Goal: Transaction & Acquisition: Purchase product/service

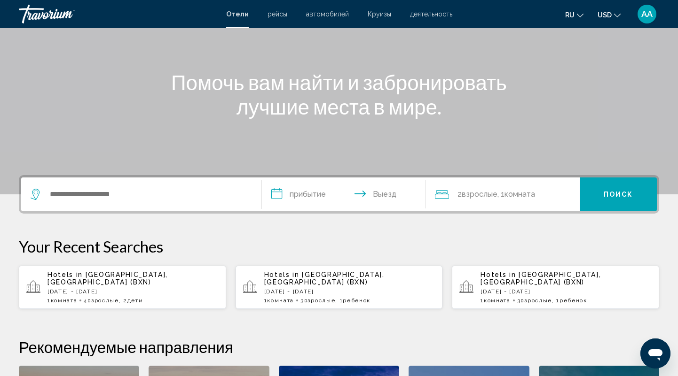
scroll to position [98, 0]
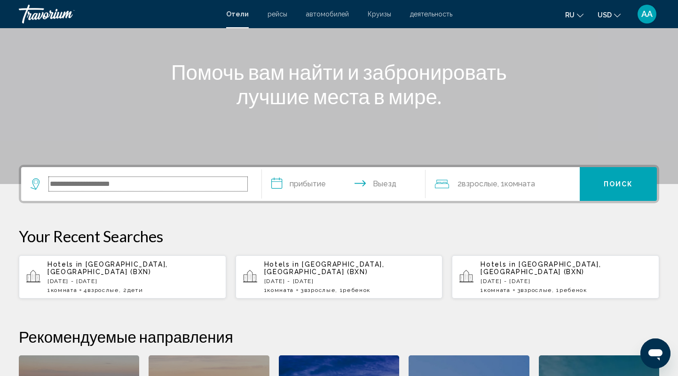
click at [106, 178] on input "Search widget" at bounding box center [148, 184] width 198 height 14
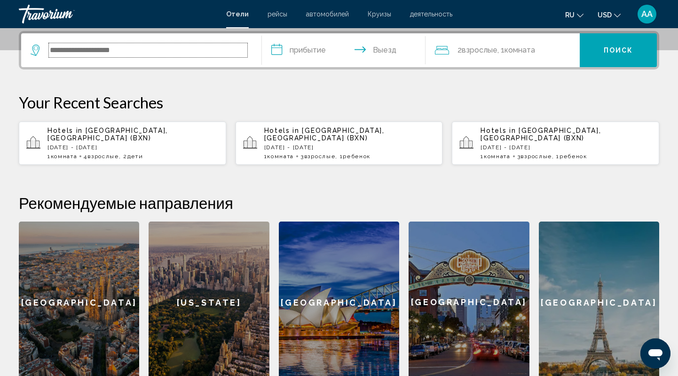
scroll to position [232, 0]
type input "*"
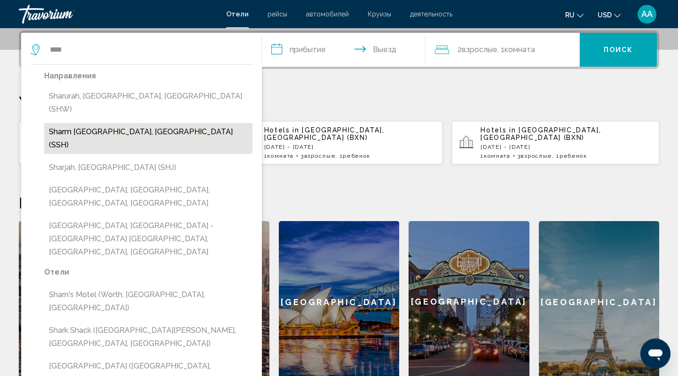
click at [137, 123] on button "Sharm [GEOGRAPHIC_DATA], [GEOGRAPHIC_DATA] (SSH)" at bounding box center [148, 138] width 208 height 31
type input "**********"
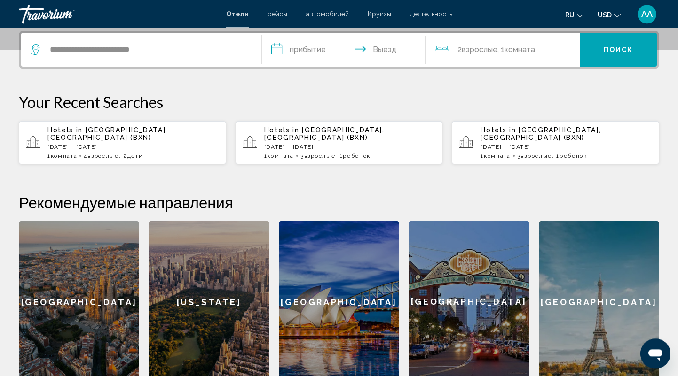
click at [307, 52] on input "**********" at bounding box center [345, 51] width 167 height 37
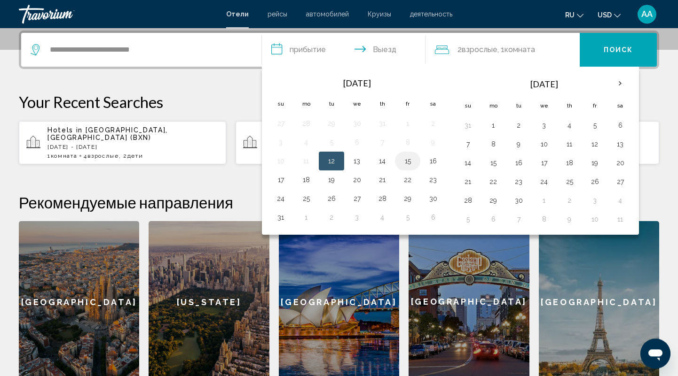
click at [407, 159] on button "15" at bounding box center [407, 161] width 15 height 13
click at [386, 53] on input "**********" at bounding box center [345, 51] width 167 height 37
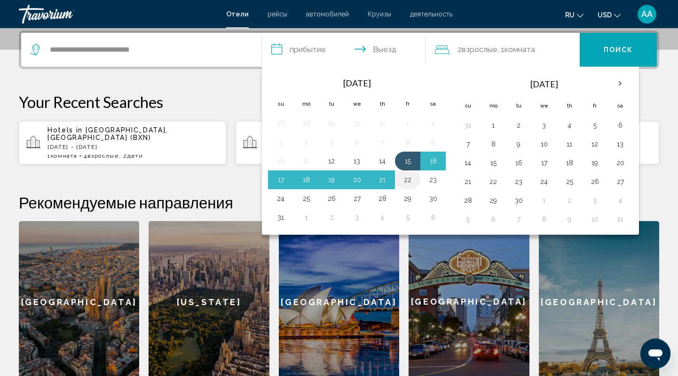
click at [406, 175] on button "22" at bounding box center [407, 179] width 15 height 13
type input "**********"
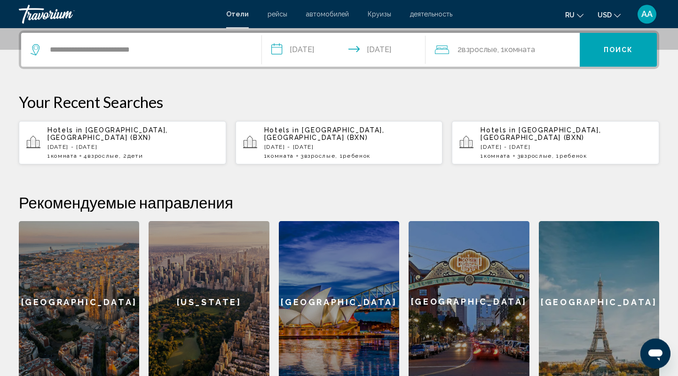
click at [532, 49] on span "Комната" at bounding box center [519, 49] width 31 height 9
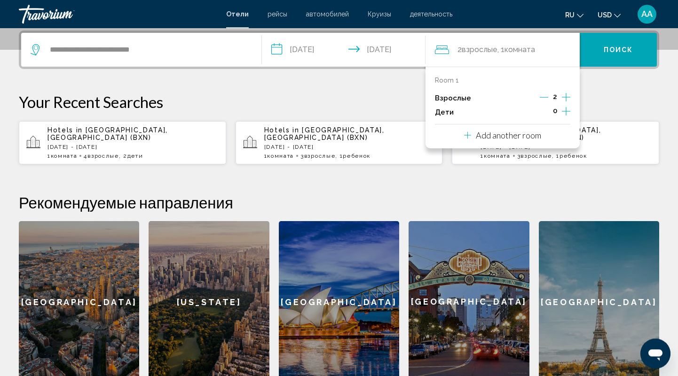
drag, startPoint x: 566, startPoint y: 109, endPoint x: 555, endPoint y: 121, distance: 16.6
click at [565, 109] on icon "Increment children" at bounding box center [566, 111] width 8 height 11
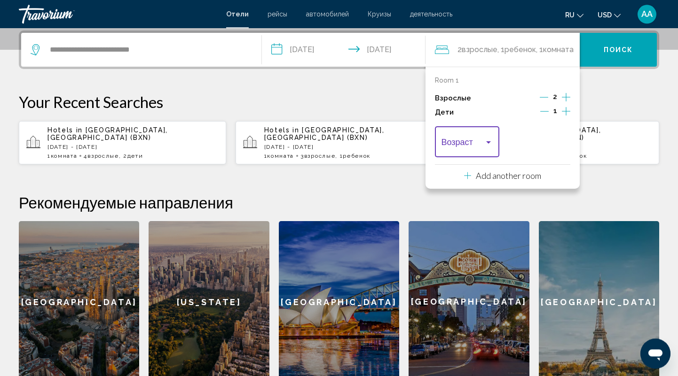
click at [484, 140] on span "Travelers: 2 adults, 1 child" at bounding box center [462, 144] width 43 height 9
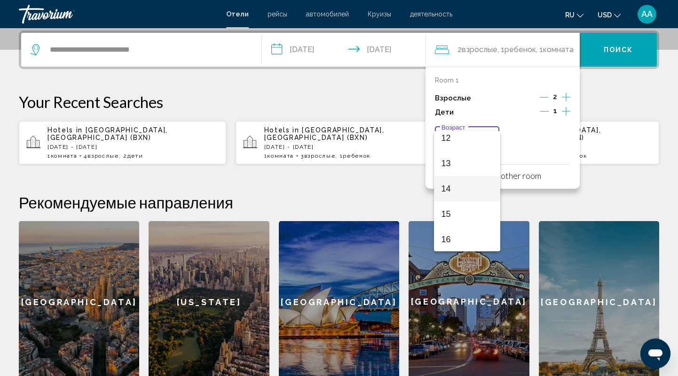
scroll to position [248, 0]
click at [457, 198] on span "12" at bounding box center [467, 200] width 52 height 25
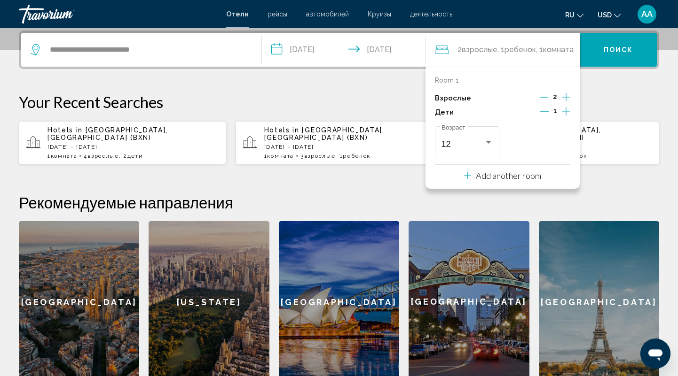
drag, startPoint x: 402, startPoint y: 196, endPoint x: 418, endPoint y: 128, distance: 70.5
click at [403, 195] on h2 "Рекомендуемые направления" at bounding box center [339, 202] width 640 height 19
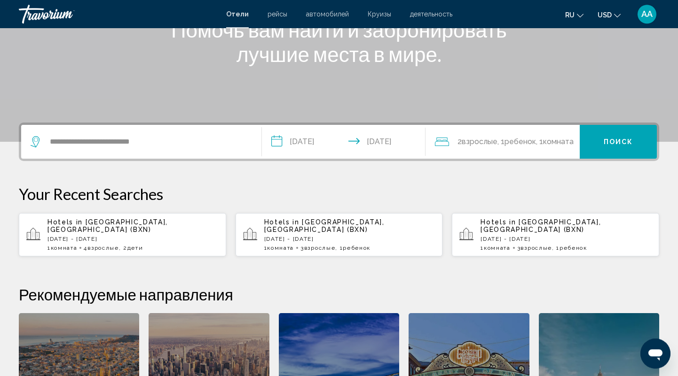
scroll to position [134, 0]
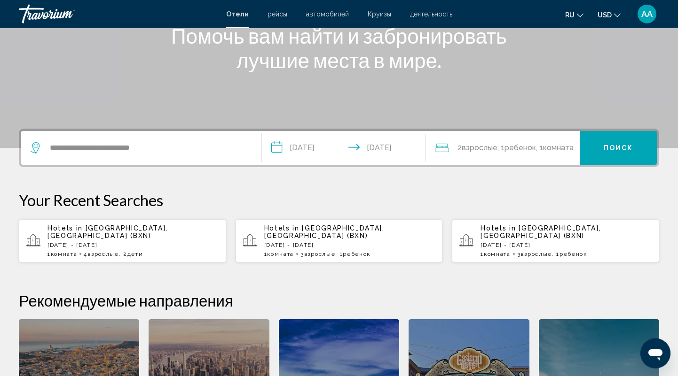
click at [111, 242] on p "[DATE] - [DATE]" at bounding box center [132, 245] width 171 height 7
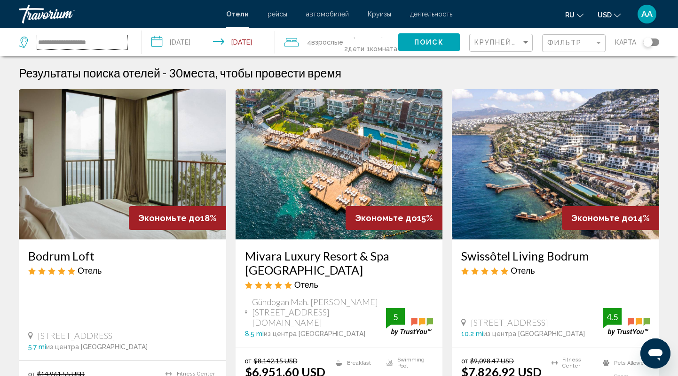
click at [95, 43] on input "**********" at bounding box center [82, 42] width 90 height 14
click at [121, 48] on input "**********" at bounding box center [82, 42] width 90 height 14
type input "*"
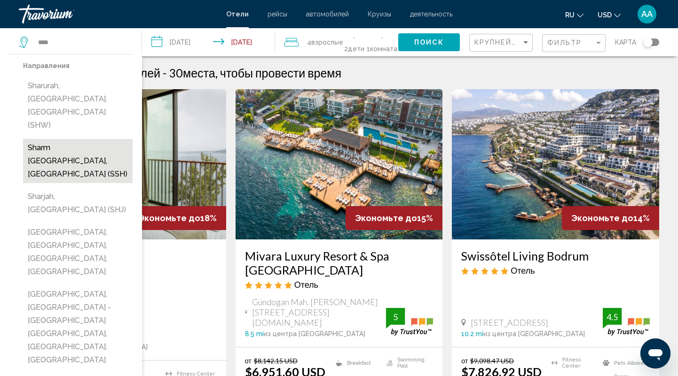
click at [74, 139] on button "Sharm [GEOGRAPHIC_DATA], [GEOGRAPHIC_DATA] (SSH)" at bounding box center [78, 161] width 110 height 44
type input "**********"
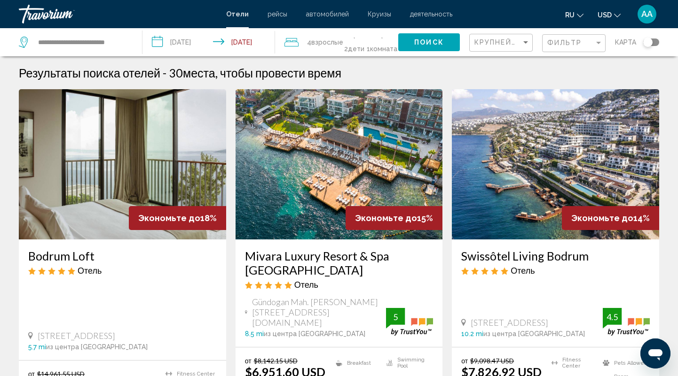
click at [184, 43] on input "**********" at bounding box center [210, 43] width 136 height 31
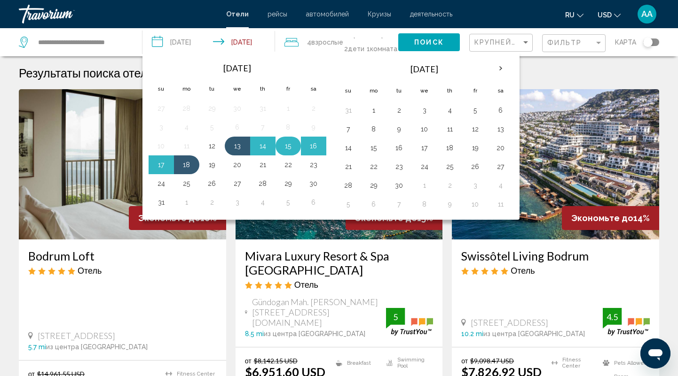
click at [285, 143] on button "15" at bounding box center [288, 146] width 15 height 13
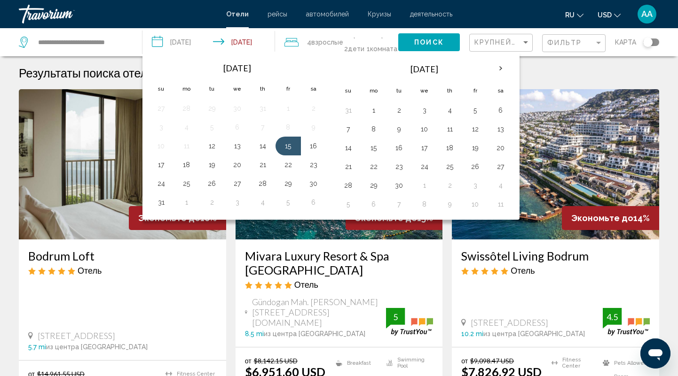
click at [252, 39] on input "**********" at bounding box center [210, 43] width 136 height 31
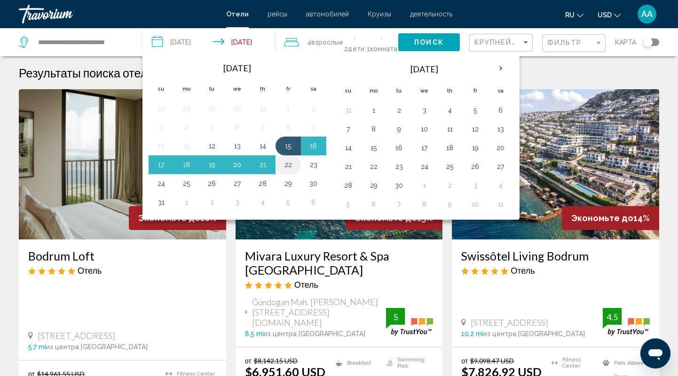
click at [284, 165] on button "22" at bounding box center [288, 164] width 15 height 13
type input "**********"
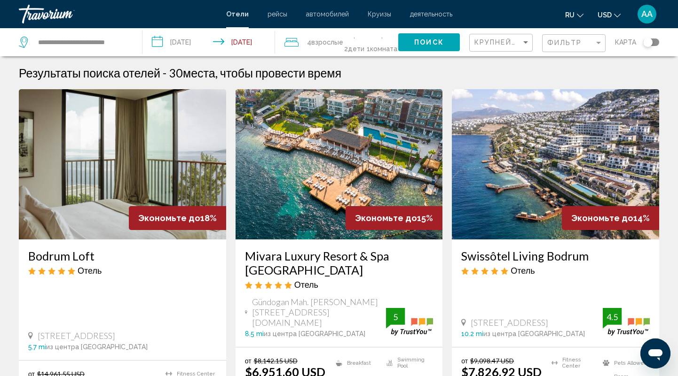
click at [322, 39] on span "4 Взрослый Взрослые" at bounding box center [325, 42] width 36 height 13
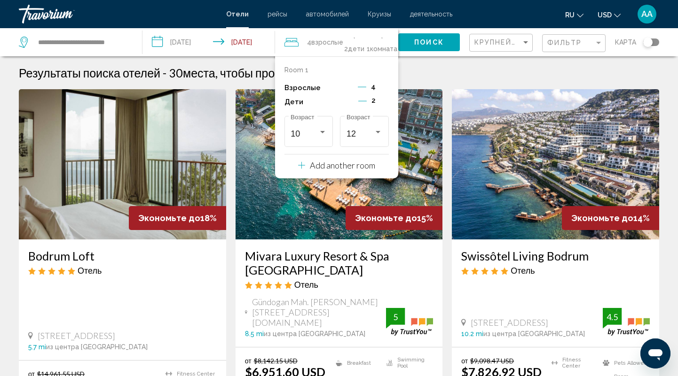
click at [360, 88] on icon "Decrement adults" at bounding box center [362, 87] width 8 height 8
click at [360, 88] on icon "Decrement adults" at bounding box center [363, 87] width 8 height 8
click at [366, 98] on icon "Decrement children" at bounding box center [362, 101] width 8 height 8
click at [320, 135] on div "Travelers: 2 adults, 1 child" at bounding box center [322, 132] width 8 height 8
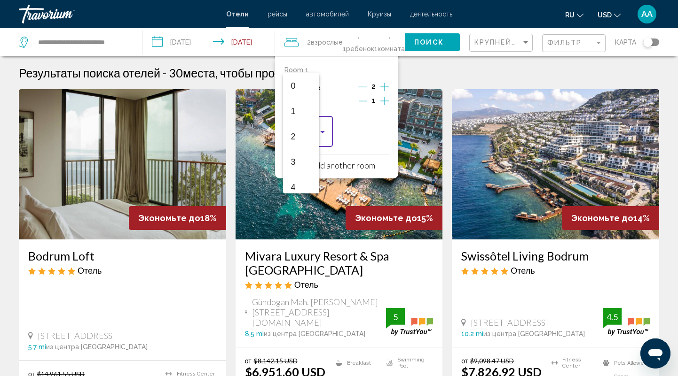
scroll to position [206, 0]
click at [306, 178] on span "12" at bounding box center [308, 184] width 36 height 25
click at [423, 42] on span "Поиск" at bounding box center [429, 43] width 30 height 8
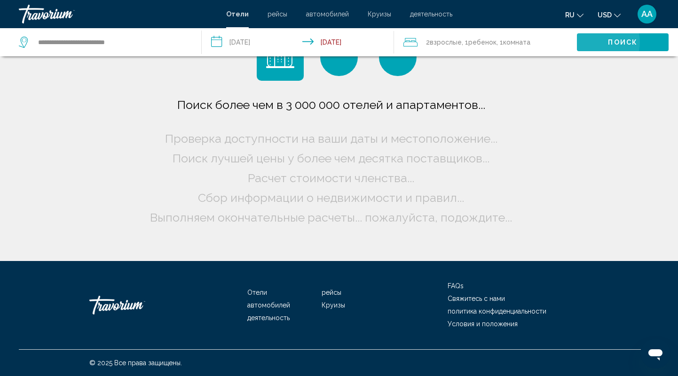
scroll to position [0, 0]
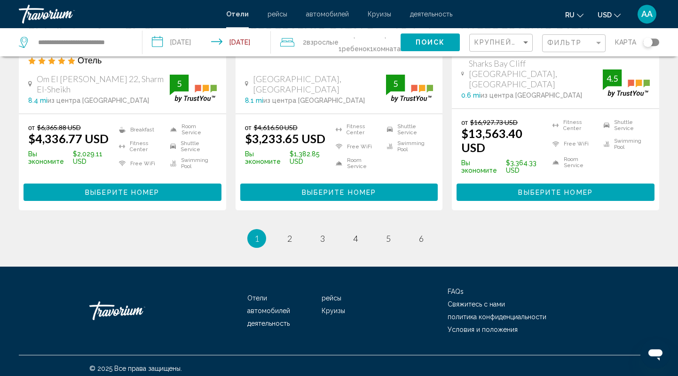
scroll to position [1317, 0]
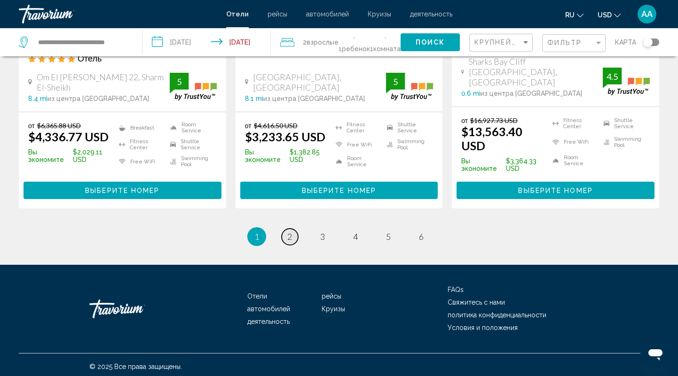
click at [290, 235] on span "2" at bounding box center [289, 237] width 5 height 10
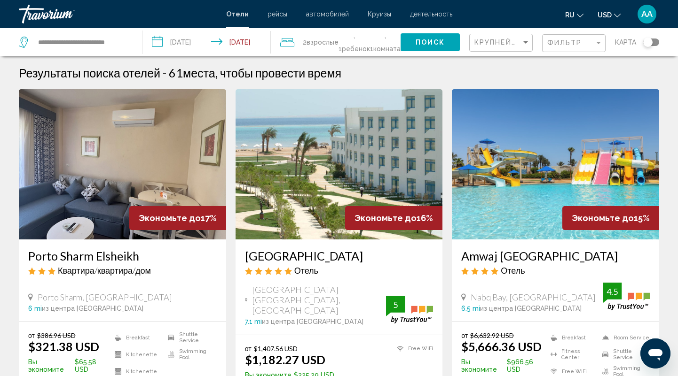
click at [303, 258] on h3 "[GEOGRAPHIC_DATA]" at bounding box center [339, 256] width 188 height 14
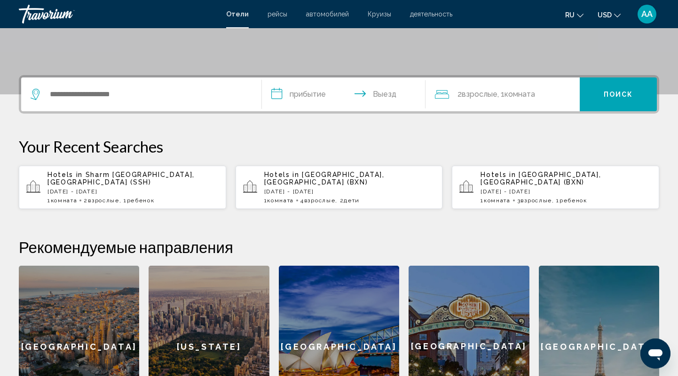
scroll to position [196, 0]
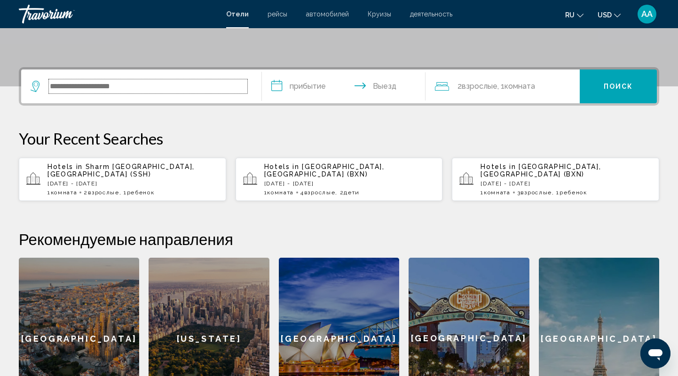
click at [84, 90] on input "Search widget" at bounding box center [148, 86] width 198 height 14
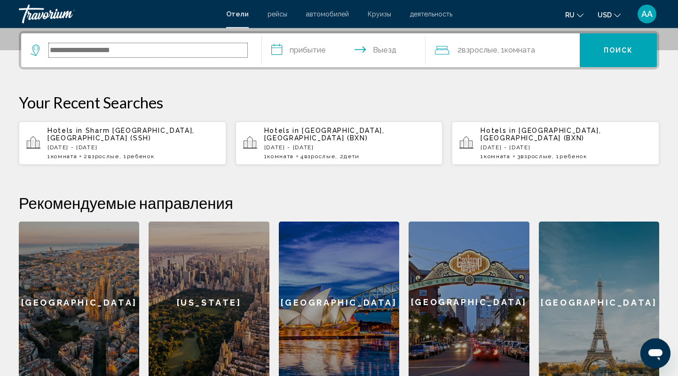
scroll to position [232, 0]
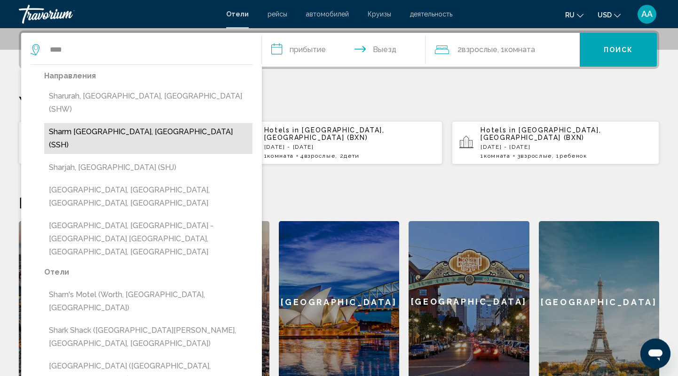
click at [127, 123] on button "Sharm [GEOGRAPHIC_DATA], [GEOGRAPHIC_DATA] (SSH)" at bounding box center [148, 138] width 208 height 31
type input "**********"
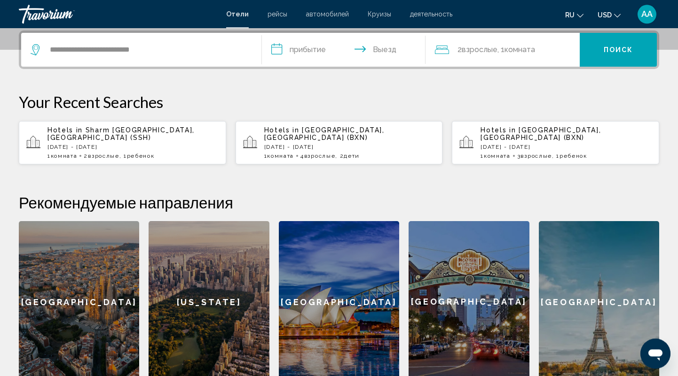
click at [286, 49] on input "**********" at bounding box center [345, 51] width 167 height 37
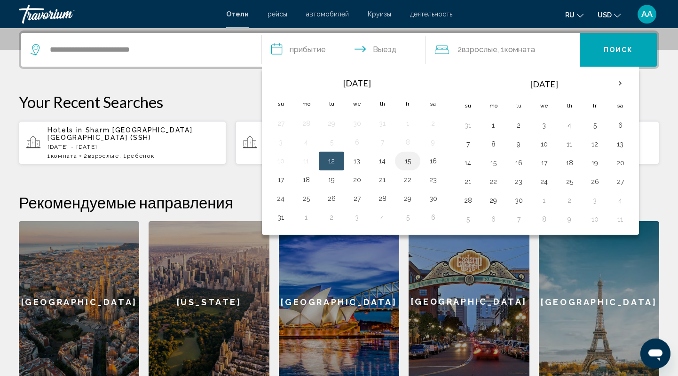
click at [403, 161] on button "15" at bounding box center [407, 161] width 15 height 13
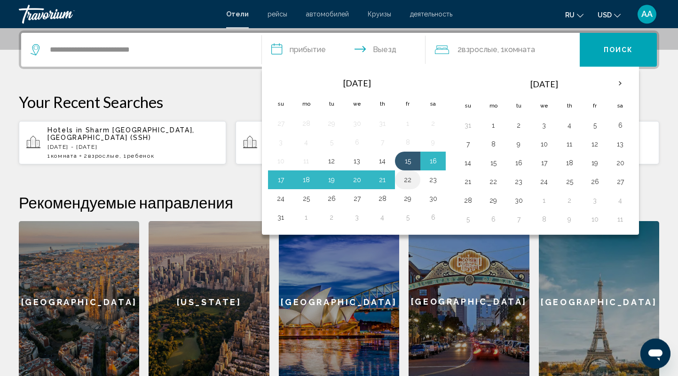
click at [408, 177] on button "22" at bounding box center [407, 179] width 15 height 13
type input "**********"
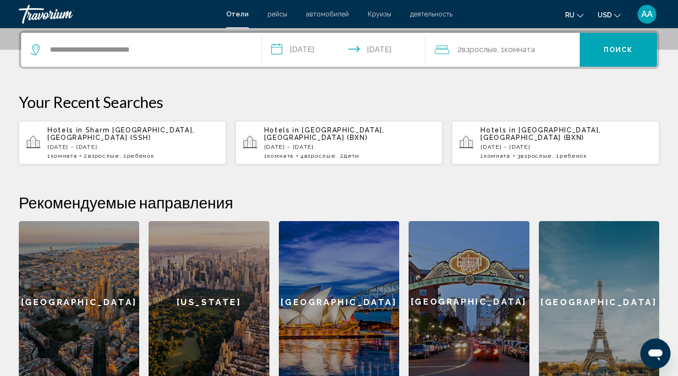
click at [476, 47] on span "Взрослые" at bounding box center [480, 49] width 36 height 9
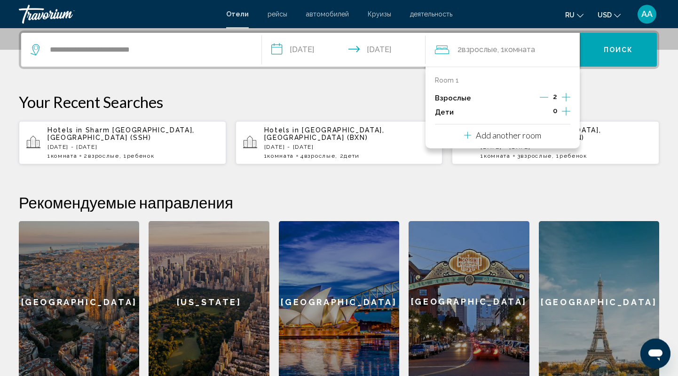
click at [567, 109] on icon "Increment children" at bounding box center [566, 111] width 8 height 11
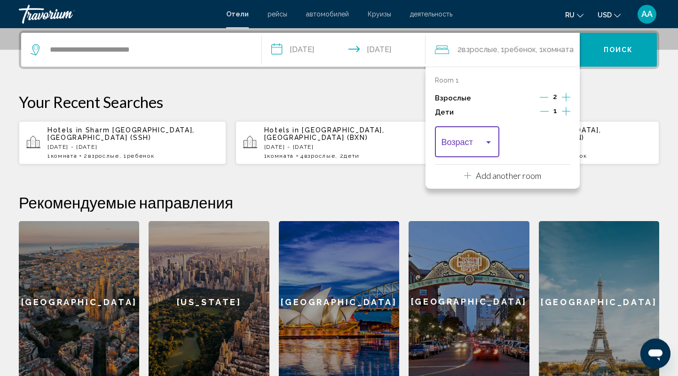
click at [491, 141] on div "Travelers: 2 adults, 1 child" at bounding box center [488, 143] width 8 height 8
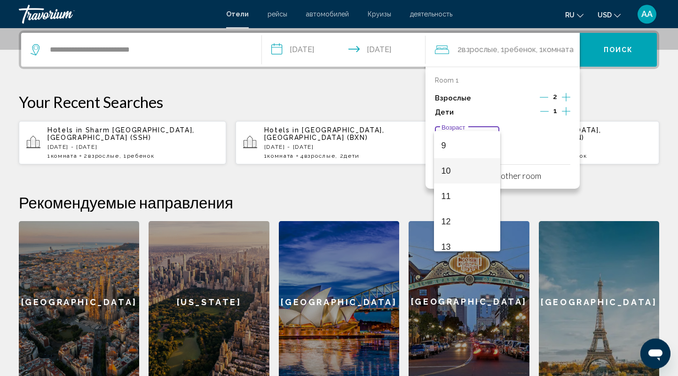
scroll to position [248, 0]
click at [453, 203] on span "12" at bounding box center [467, 200] width 52 height 25
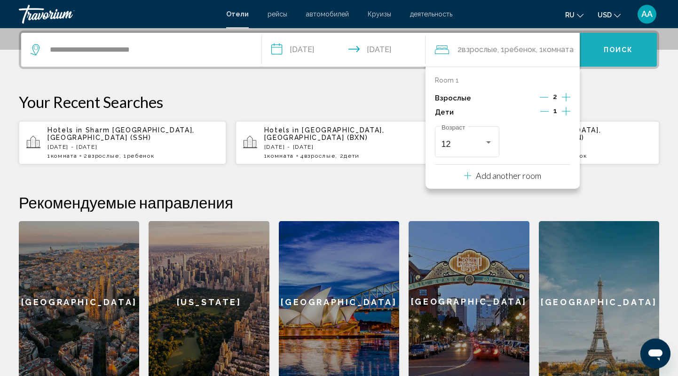
click at [617, 49] on span "Поиск" at bounding box center [618, 51] width 30 height 8
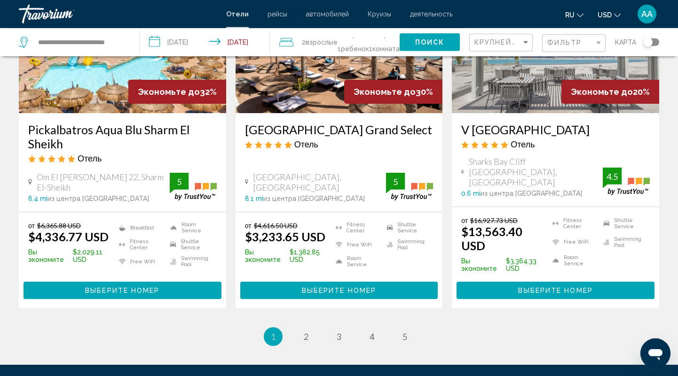
scroll to position [1222, 0]
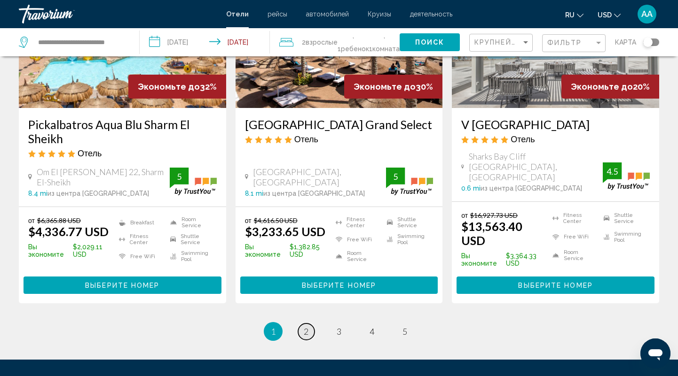
click at [307, 330] on span "2" at bounding box center [306, 332] width 5 height 10
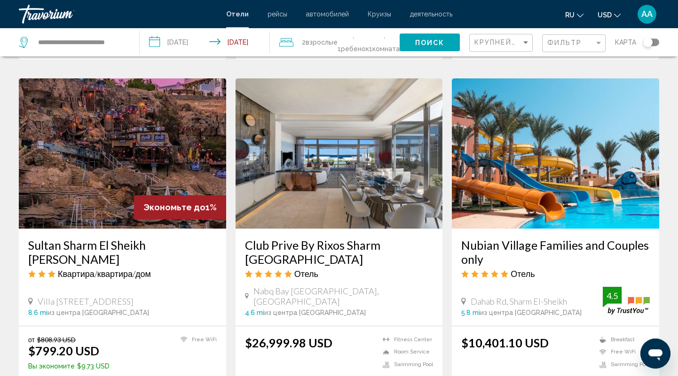
scroll to position [1173, 0]
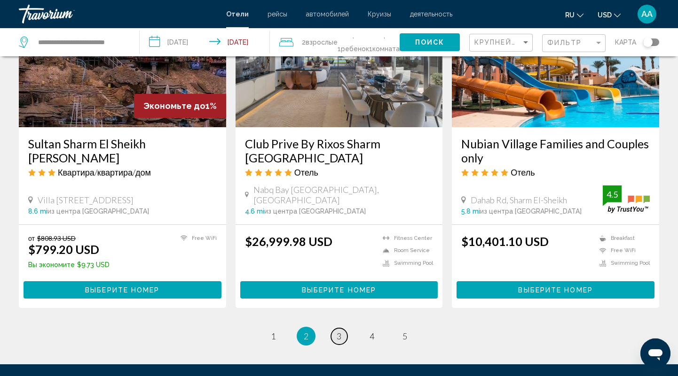
click at [340, 338] on span "3" at bounding box center [339, 336] width 5 height 10
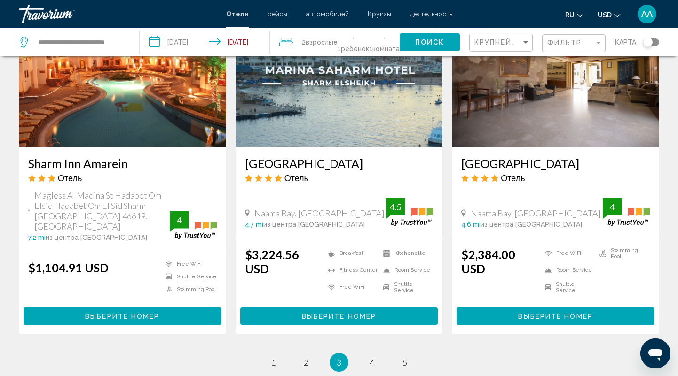
scroll to position [1222, 0]
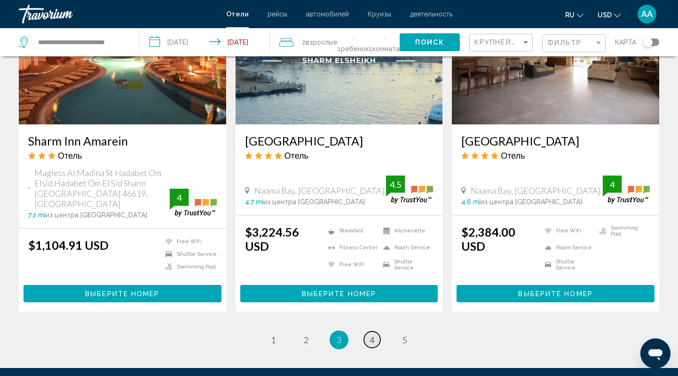
click at [376, 332] on link "page 4" at bounding box center [372, 340] width 16 height 16
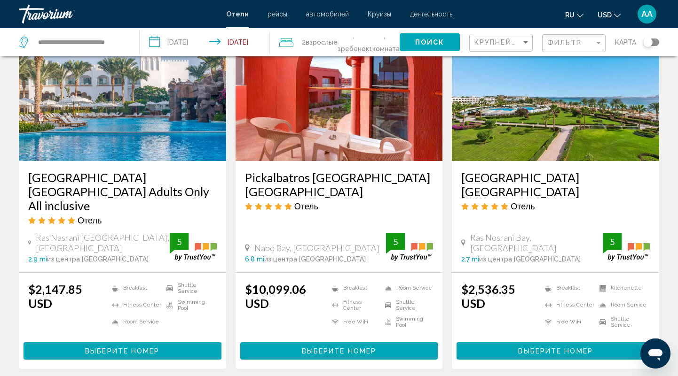
scroll to position [1271, 0]
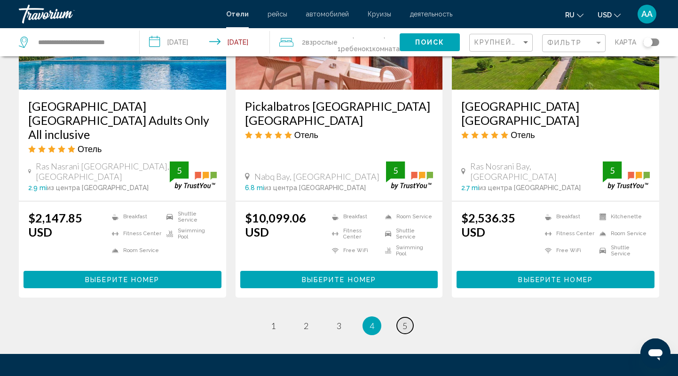
click at [406, 321] on span "5" at bounding box center [404, 326] width 5 height 10
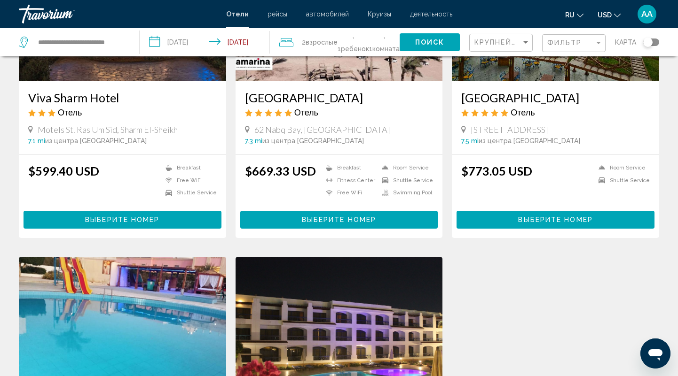
scroll to position [776, 0]
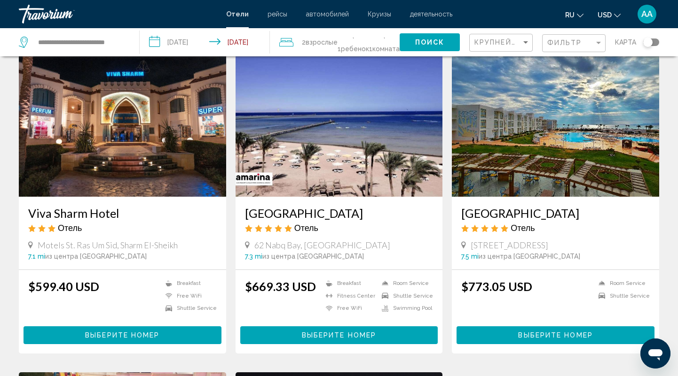
click at [531, 206] on h3 "[GEOGRAPHIC_DATA]" at bounding box center [555, 213] width 188 height 14
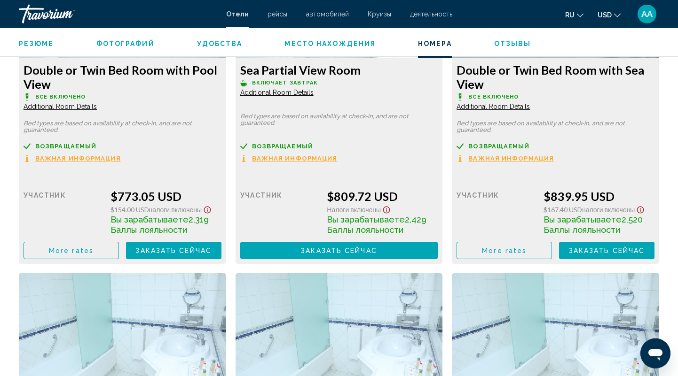
scroll to position [1393, 0]
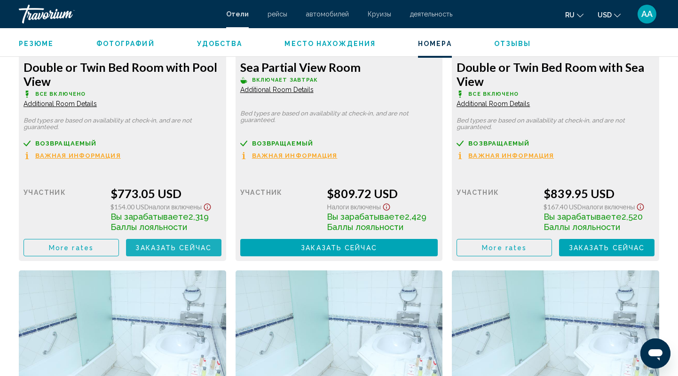
click at [140, 246] on span "Заказать сейчас" at bounding box center [173, 248] width 76 height 8
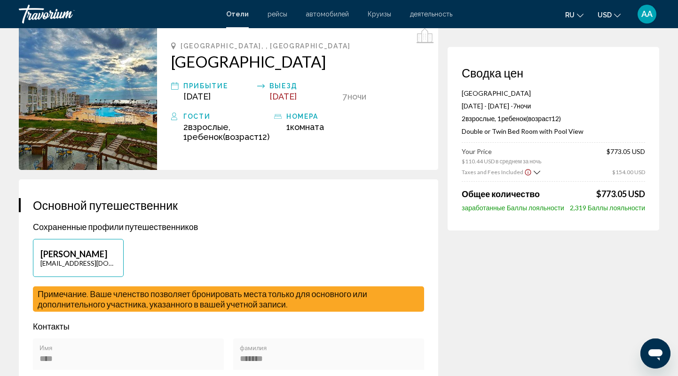
scroll to position [49, 0]
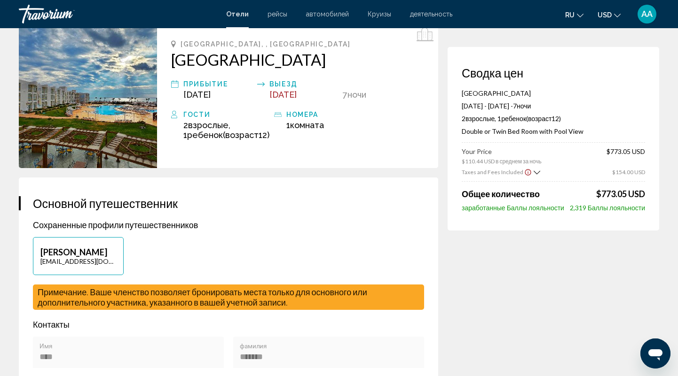
click at [96, 103] on img "Main content" at bounding box center [88, 95] width 138 height 147
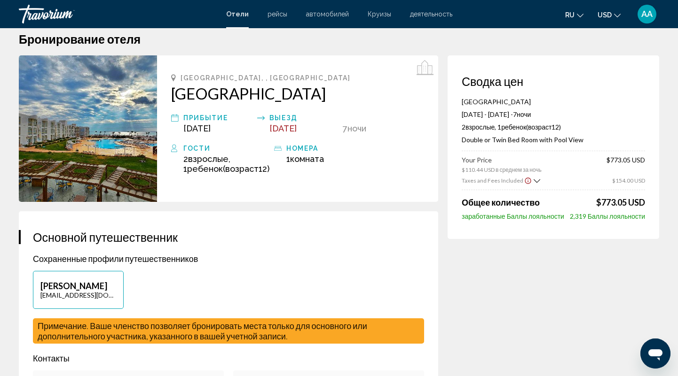
scroll to position [0, 0]
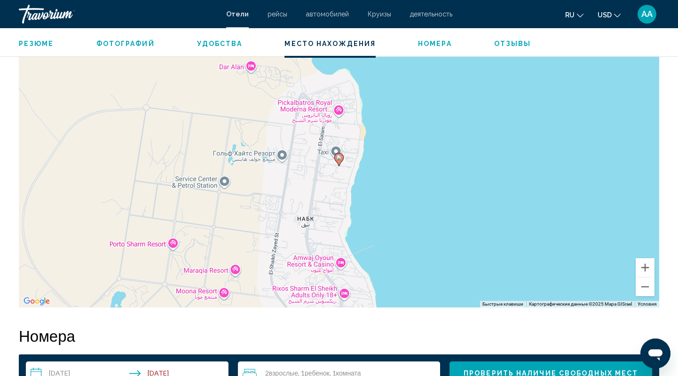
scroll to position [930, 0]
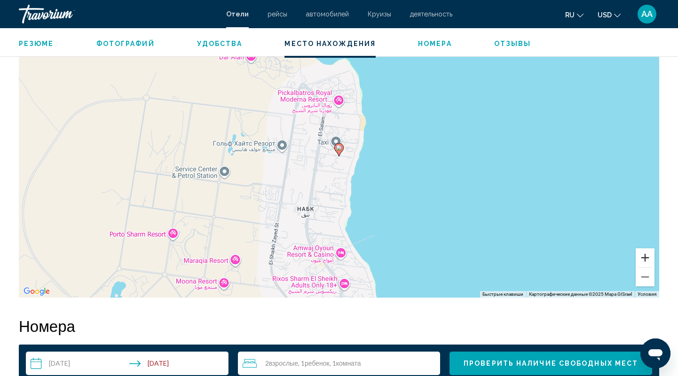
click at [646, 257] on button "Увеличить" at bounding box center [644, 258] width 19 height 19
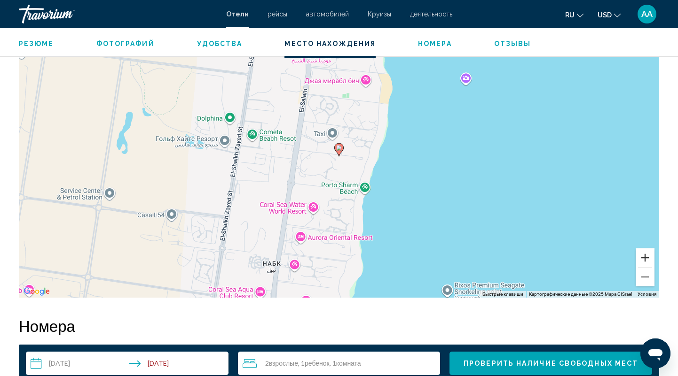
click at [646, 257] on button "Увеличить" at bounding box center [644, 258] width 19 height 19
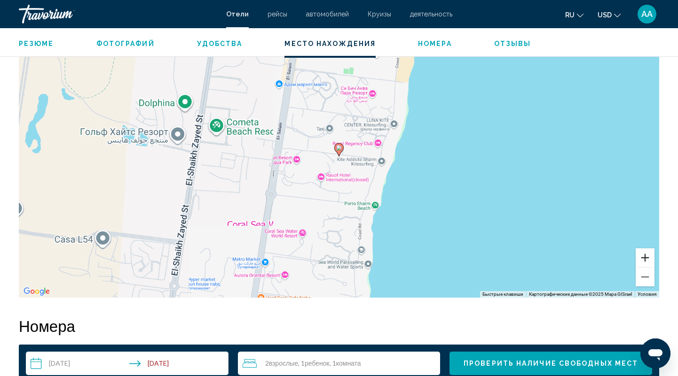
click at [646, 257] on button "Увеличить" at bounding box center [644, 258] width 19 height 19
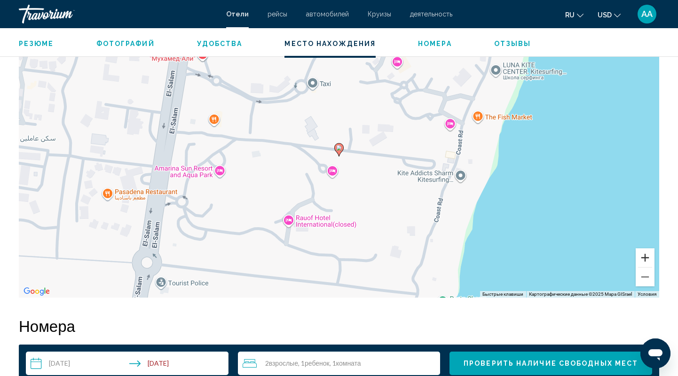
click at [646, 257] on button "Увеличить" at bounding box center [644, 258] width 19 height 19
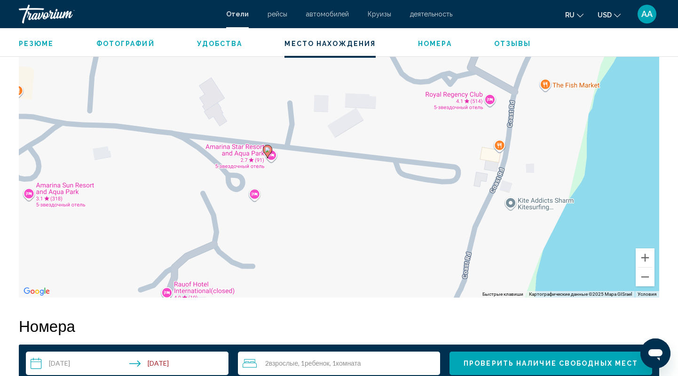
drag, startPoint x: 618, startPoint y: 227, endPoint x: 545, endPoint y: 230, distance: 73.4
click at [545, 230] on div "Чтобы активировать перетаскивание с помощью клавиатуры, нажмите Alt + Ввод. Пос…" at bounding box center [339, 157] width 640 height 282
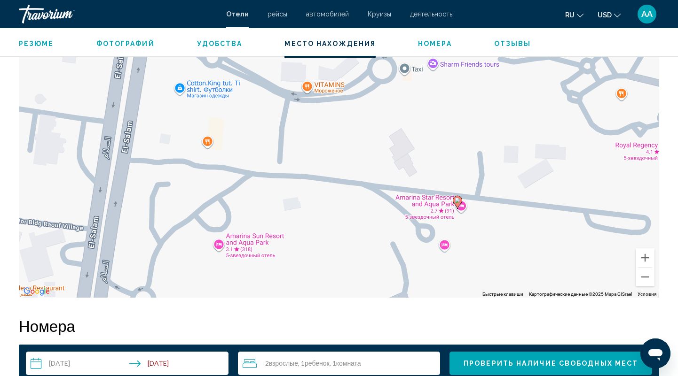
drag, startPoint x: 166, startPoint y: 190, endPoint x: 363, endPoint y: 241, distance: 203.7
click at [363, 241] on div "Чтобы активировать перетаскивание с помощью клавиатуры, нажмите Alt + Ввод. Пос…" at bounding box center [339, 157] width 640 height 282
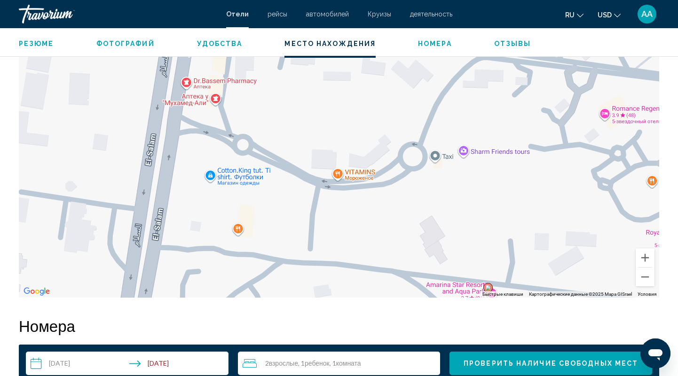
drag, startPoint x: 202, startPoint y: 145, endPoint x: 233, endPoint y: 234, distance: 93.9
click at [233, 234] on div "Чтобы активировать перетаскивание с помощью клавиатуры, нажмите Alt + Ввод. Пос…" at bounding box center [339, 157] width 640 height 282
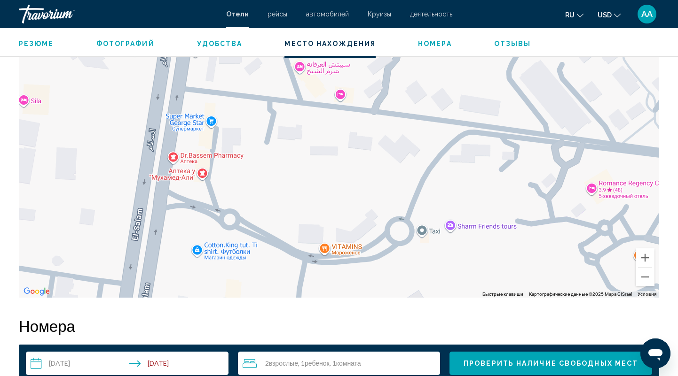
drag, startPoint x: 198, startPoint y: 133, endPoint x: 185, endPoint y: 208, distance: 76.7
click at [185, 208] on div "Чтобы активировать перетаскивание с помощью клавиатуры, нажмите Alt + Ввод. Пос…" at bounding box center [339, 157] width 640 height 282
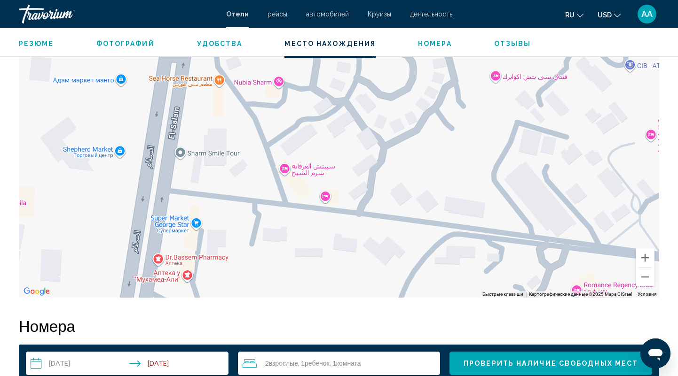
drag, startPoint x: 269, startPoint y: 142, endPoint x: 256, endPoint y: 231, distance: 89.3
click at [256, 231] on div "Чтобы активировать перетаскивание с помощью клавиатуры, нажмите Alt + Ввод. Пос…" at bounding box center [339, 157] width 640 height 282
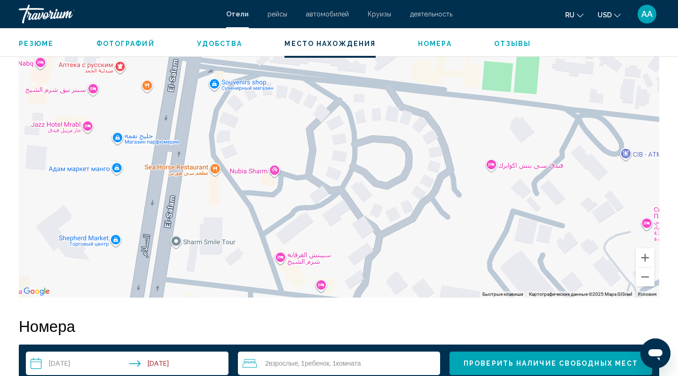
drag, startPoint x: 235, startPoint y: 148, endPoint x: 230, endPoint y: 226, distance: 77.7
click at [230, 226] on div "Main content" at bounding box center [339, 157] width 640 height 282
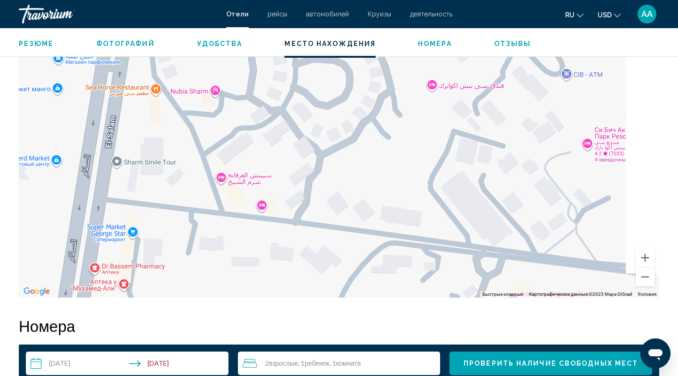
drag, startPoint x: 226, startPoint y: 238, endPoint x: 135, endPoint y: 122, distance: 147.3
click at [135, 122] on div "Main content" at bounding box center [339, 157] width 640 height 282
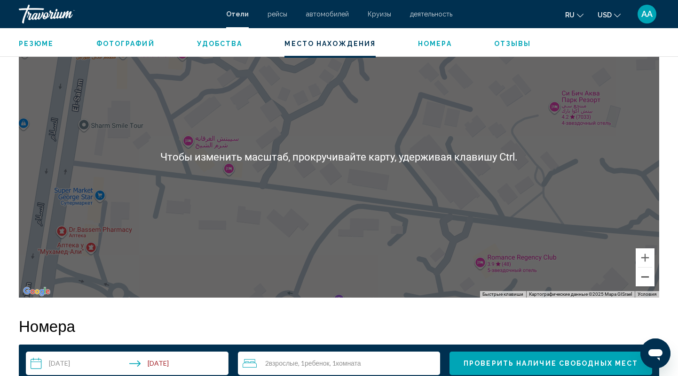
click at [644, 279] on button "Уменьшить" at bounding box center [644, 277] width 19 height 19
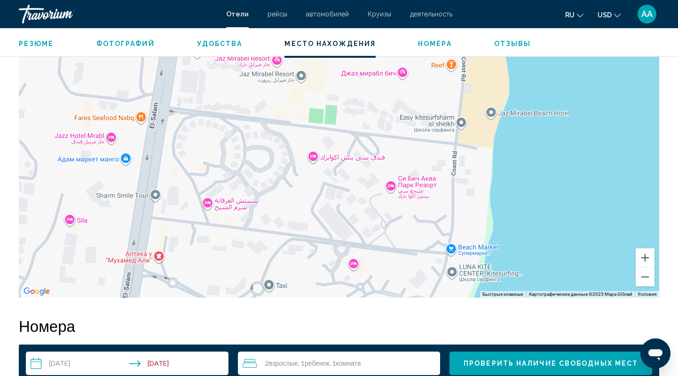
drag, startPoint x: 481, startPoint y: 215, endPoint x: 425, endPoint y: 273, distance: 80.4
click at [425, 273] on div "Чтобы активировать перетаскивание с помощью клавиатуры, нажмите Alt + Ввод. Пос…" at bounding box center [339, 157] width 640 height 282
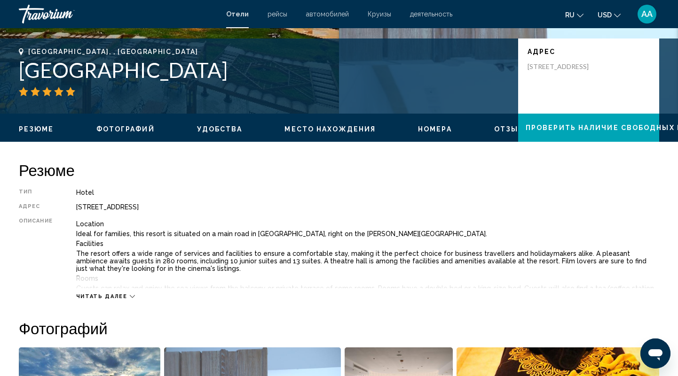
scroll to position [0, 0]
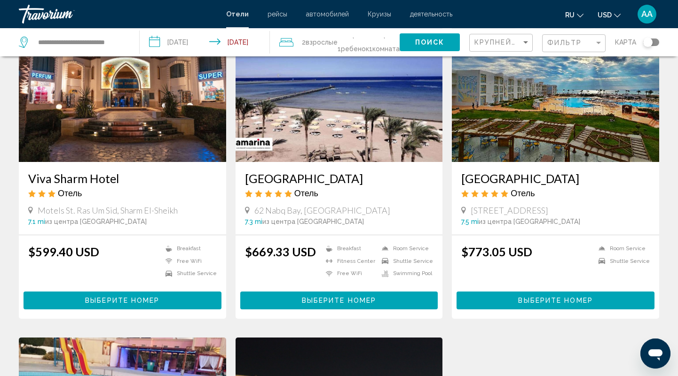
scroll to position [831, 0]
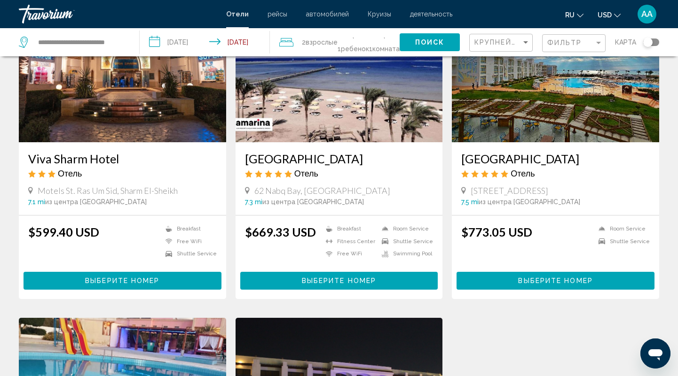
click at [281, 152] on h3 "[GEOGRAPHIC_DATA]" at bounding box center [339, 159] width 188 height 14
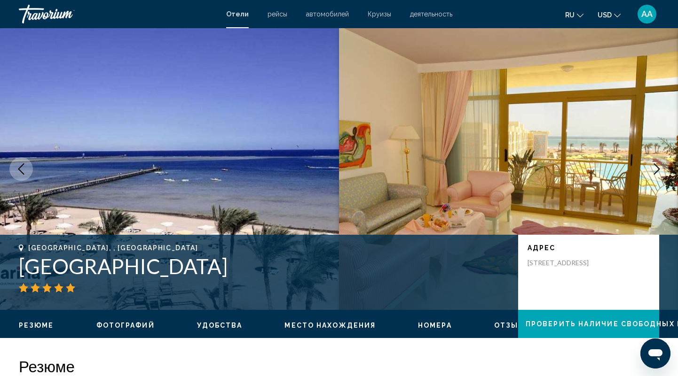
click at [23, 168] on icon "Previous image" at bounding box center [21, 169] width 11 height 11
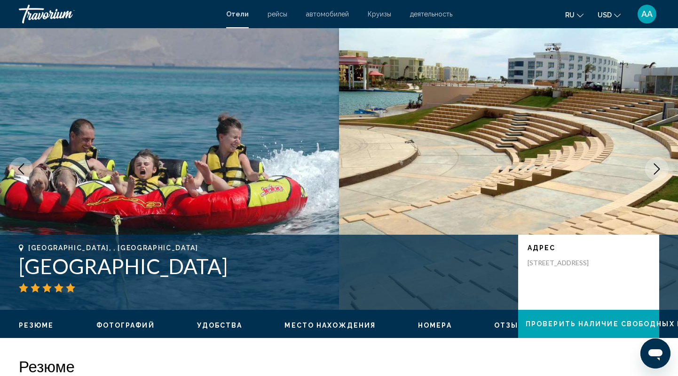
click at [23, 168] on icon "Previous image" at bounding box center [21, 169] width 11 height 11
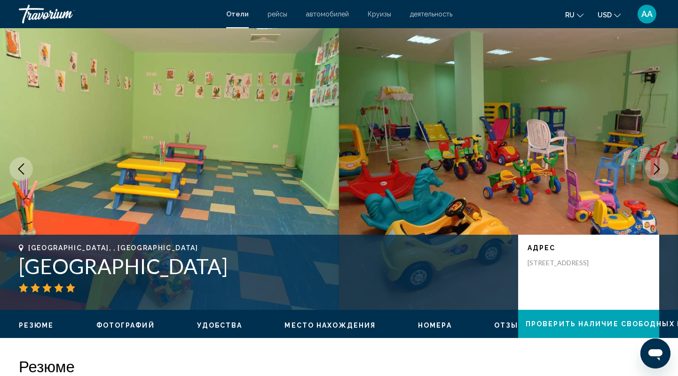
click at [23, 168] on icon "Previous image" at bounding box center [21, 169] width 11 height 11
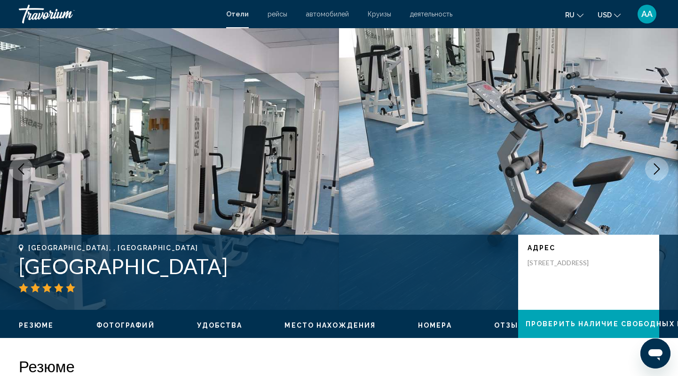
click at [23, 168] on icon "Previous image" at bounding box center [21, 169] width 11 height 11
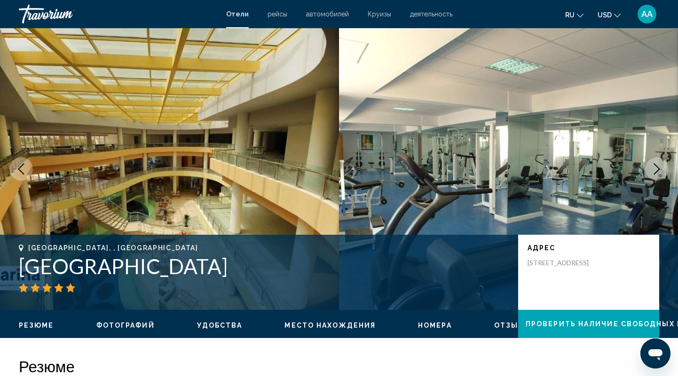
click at [23, 168] on icon "Previous image" at bounding box center [21, 169] width 11 height 11
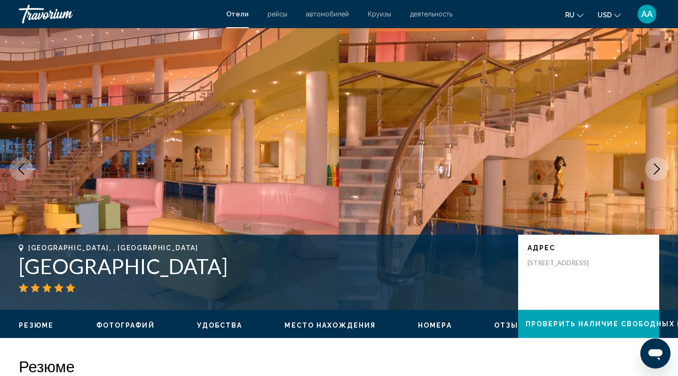
click at [23, 168] on icon "Previous image" at bounding box center [21, 169] width 11 height 11
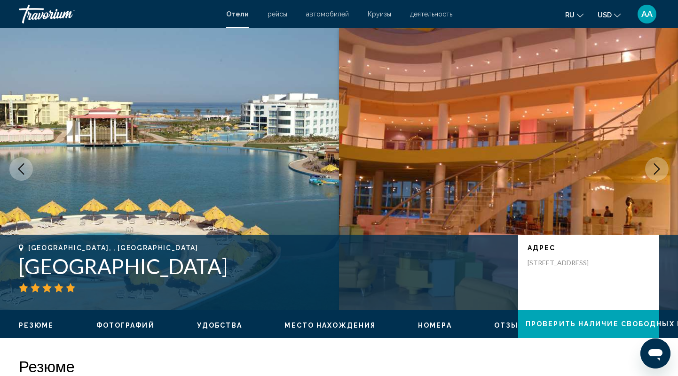
click at [23, 168] on icon "Previous image" at bounding box center [21, 169] width 11 height 11
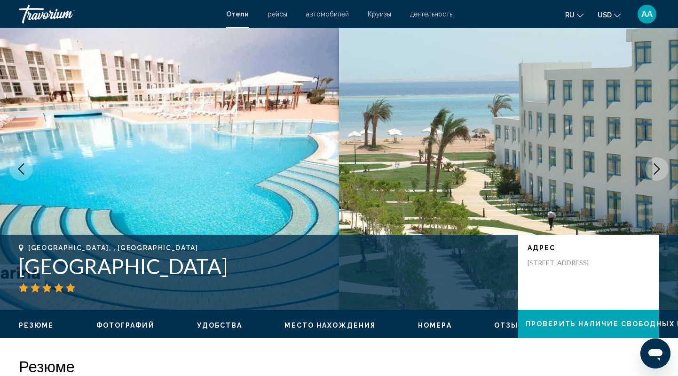
click at [23, 168] on icon "Previous image" at bounding box center [21, 169] width 11 height 11
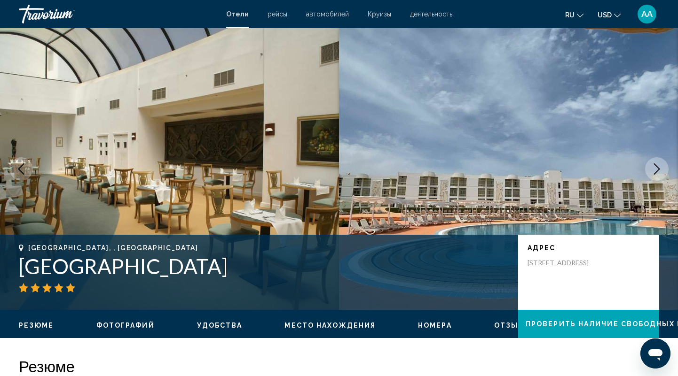
click at [23, 168] on icon "Previous image" at bounding box center [21, 169] width 11 height 11
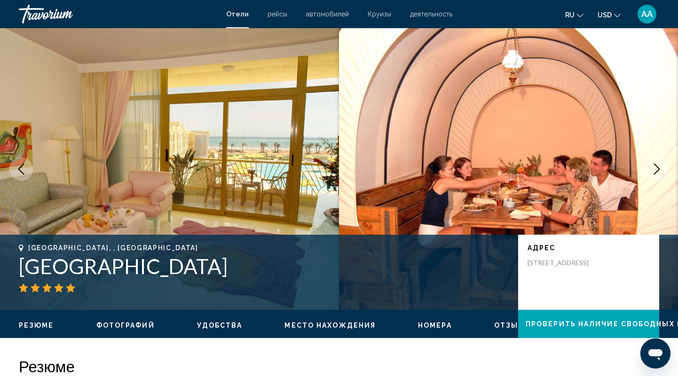
click at [23, 168] on icon "Previous image" at bounding box center [21, 169] width 11 height 11
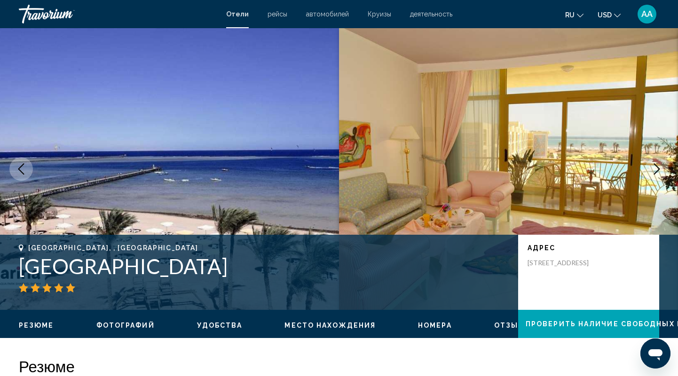
click at [23, 168] on icon "Previous image" at bounding box center [21, 169] width 11 height 11
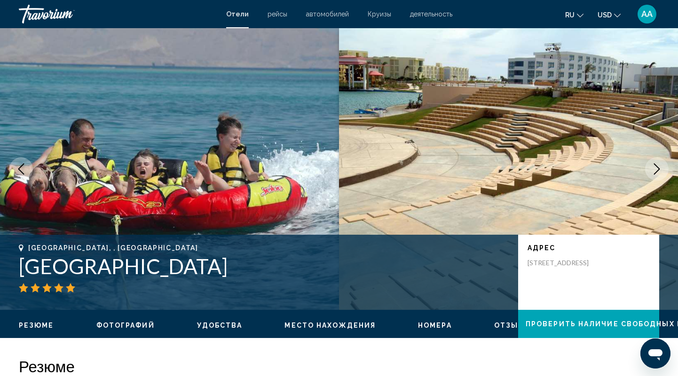
click at [23, 168] on icon "Previous image" at bounding box center [21, 169] width 11 height 11
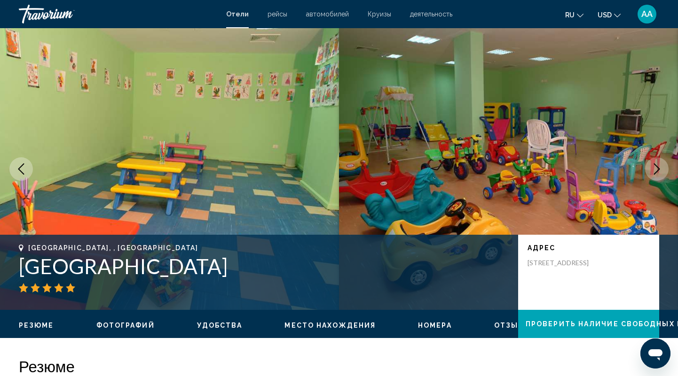
click at [23, 168] on icon "Previous image" at bounding box center [21, 169] width 11 height 11
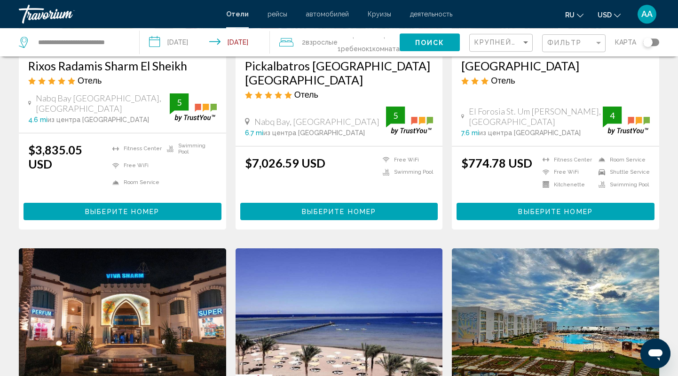
scroll to position [684, 0]
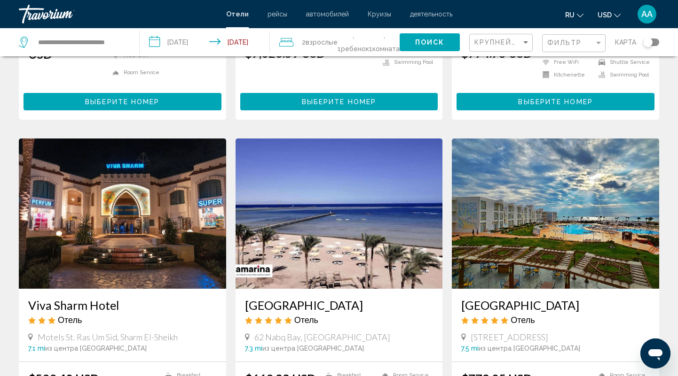
click at [505, 298] on h3 "[GEOGRAPHIC_DATA]" at bounding box center [555, 305] width 188 height 14
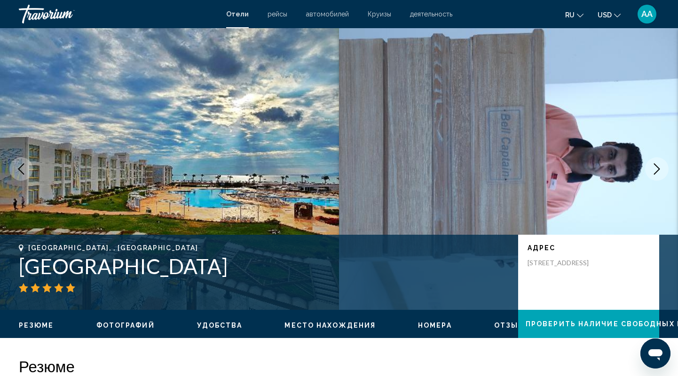
click at [649, 166] on button "Next image" at bounding box center [656, 168] width 23 height 23
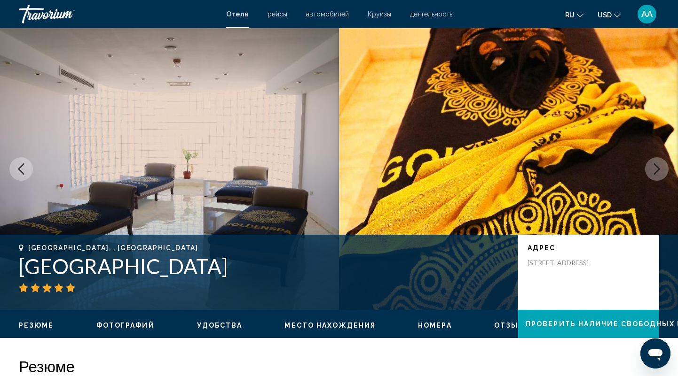
click at [649, 166] on button "Next image" at bounding box center [656, 168] width 23 height 23
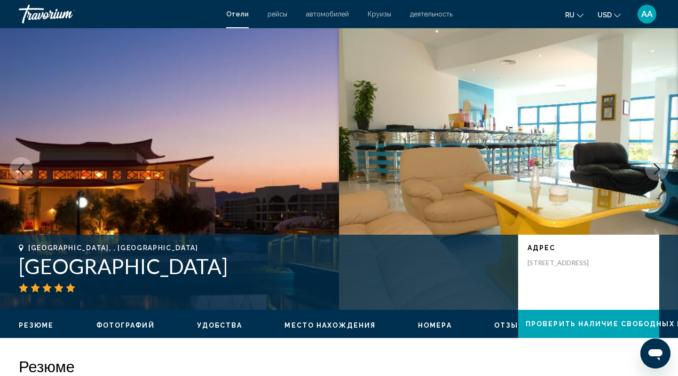
click at [649, 166] on button "Next image" at bounding box center [656, 168] width 23 height 23
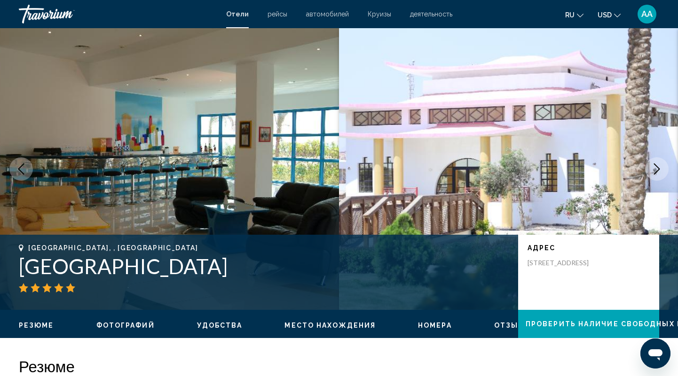
click at [649, 166] on button "Next image" at bounding box center [656, 168] width 23 height 23
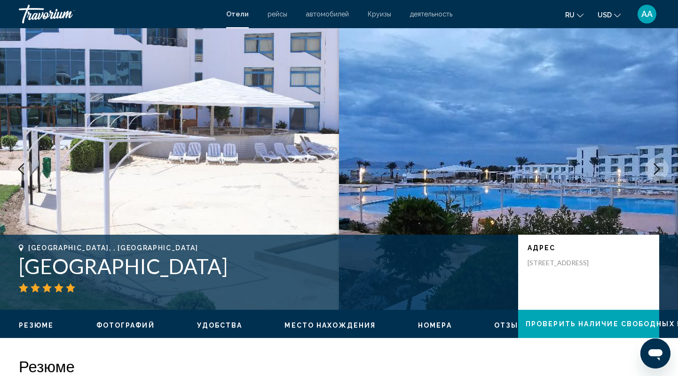
click at [649, 166] on button "Next image" at bounding box center [656, 168] width 23 height 23
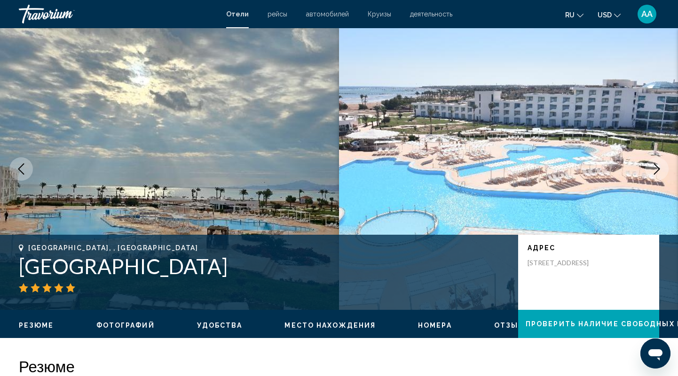
click at [649, 166] on button "Next image" at bounding box center [656, 168] width 23 height 23
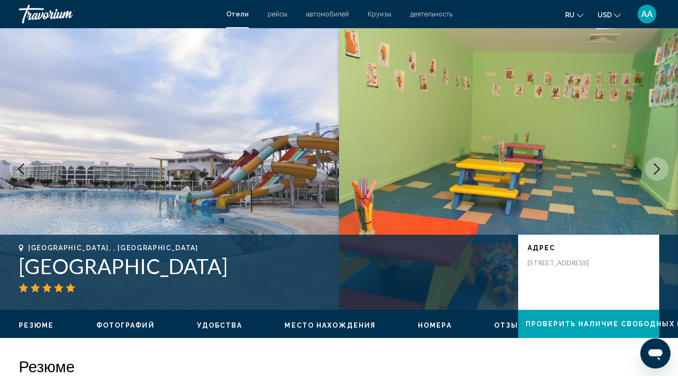
click at [649, 166] on button "Next image" at bounding box center [656, 168] width 23 height 23
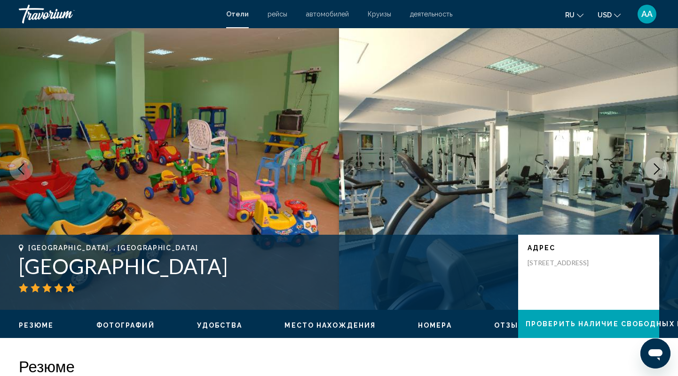
click at [649, 166] on button "Next image" at bounding box center [656, 168] width 23 height 23
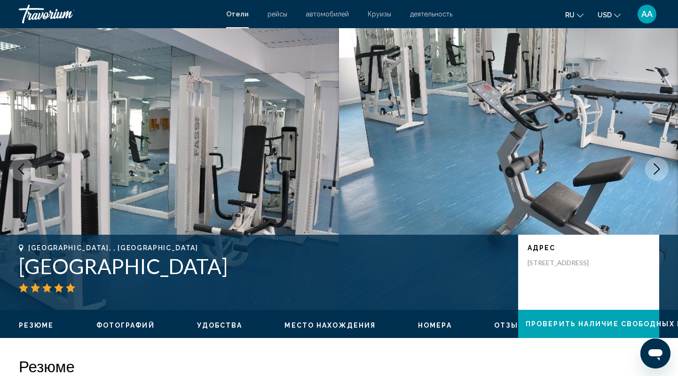
click at [649, 166] on button "Next image" at bounding box center [656, 168] width 23 height 23
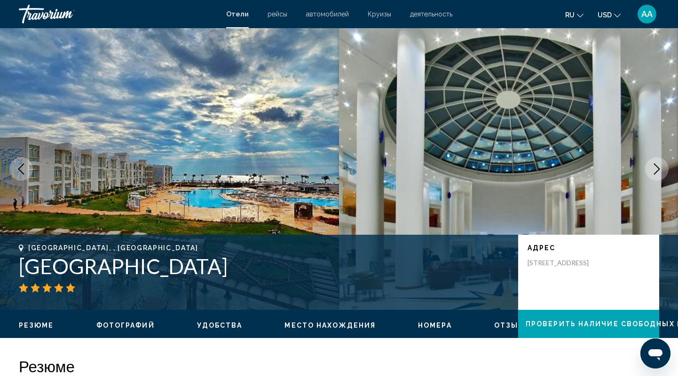
click at [649, 166] on button "Next image" at bounding box center [656, 168] width 23 height 23
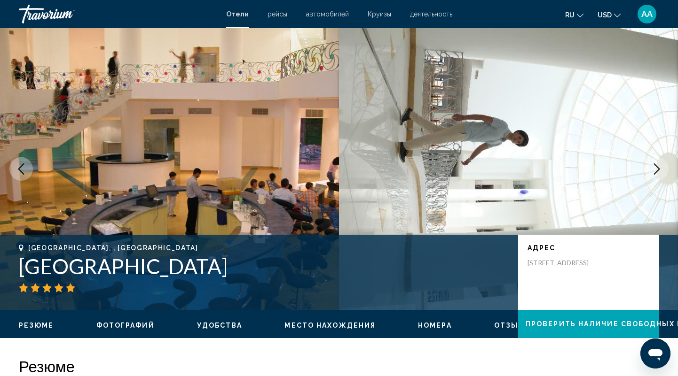
click at [649, 166] on button "Next image" at bounding box center [656, 168] width 23 height 23
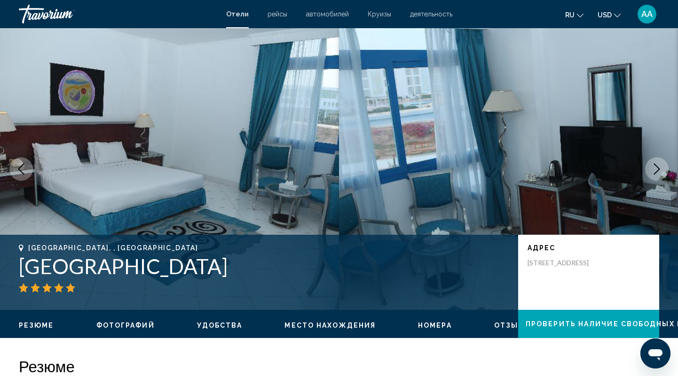
click at [649, 166] on button "Next image" at bounding box center [656, 168] width 23 height 23
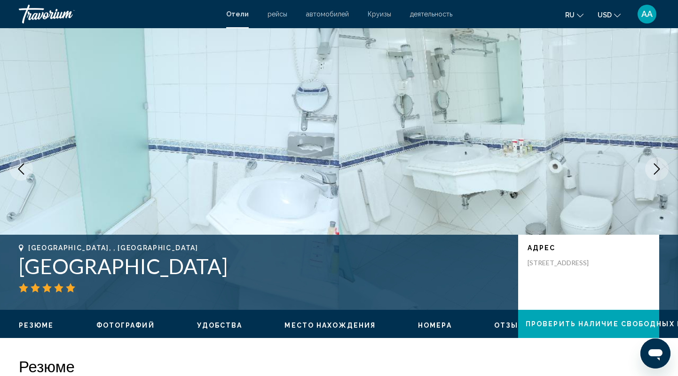
click at [649, 166] on button "Next image" at bounding box center [656, 168] width 23 height 23
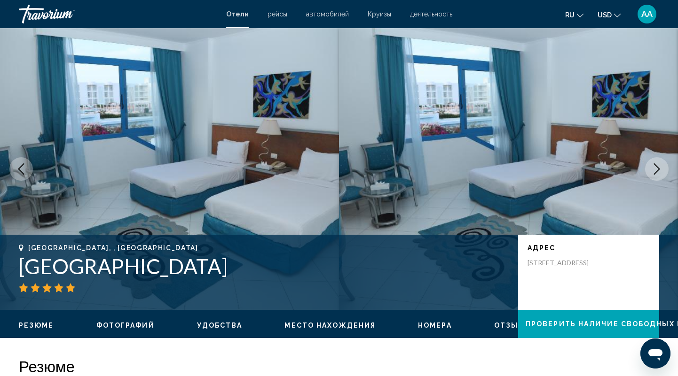
click at [649, 166] on button "Next image" at bounding box center [656, 168] width 23 height 23
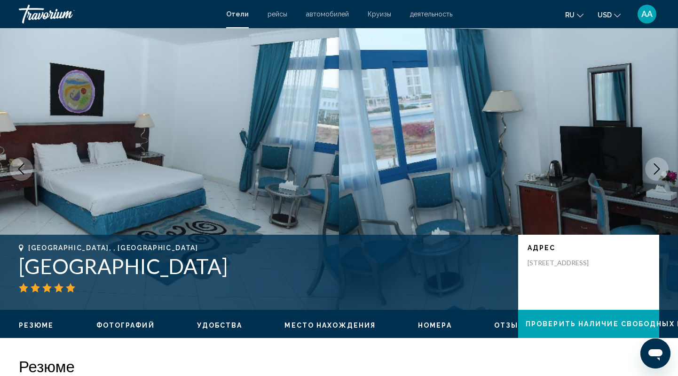
click at [649, 166] on button "Next image" at bounding box center [656, 168] width 23 height 23
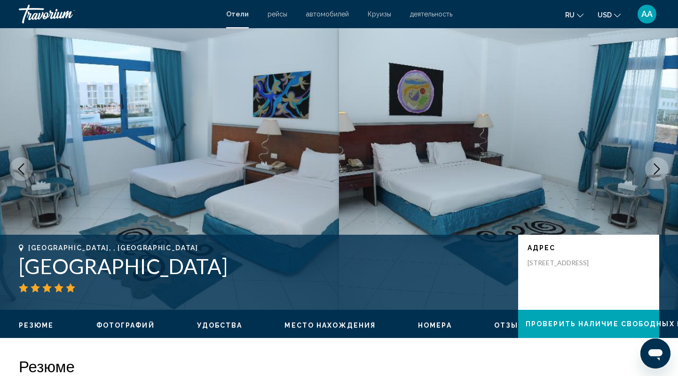
click at [649, 166] on button "Next image" at bounding box center [656, 168] width 23 height 23
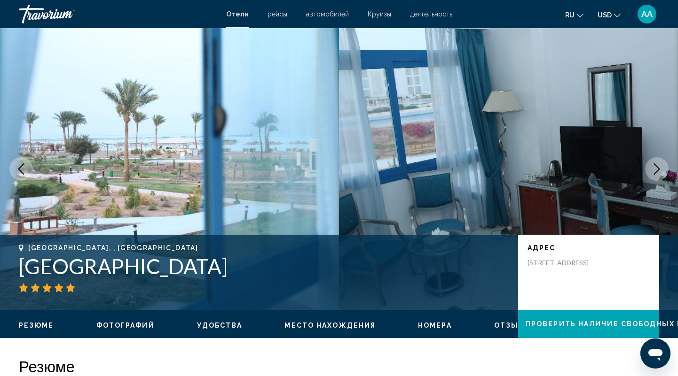
click at [649, 166] on button "Next image" at bounding box center [656, 168] width 23 height 23
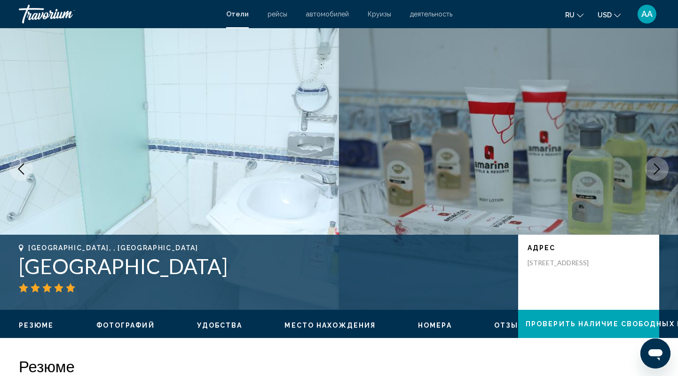
click at [649, 166] on button "Next image" at bounding box center [656, 168] width 23 height 23
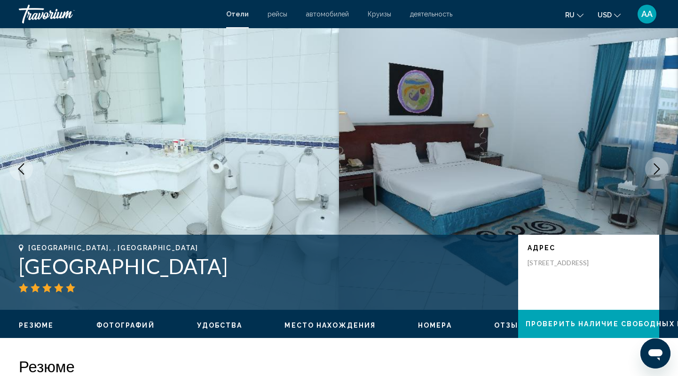
click at [649, 166] on button "Next image" at bounding box center [656, 168] width 23 height 23
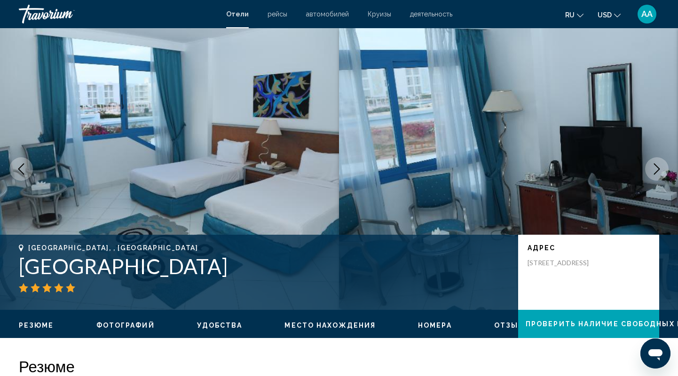
click at [649, 166] on button "Next image" at bounding box center [656, 168] width 23 height 23
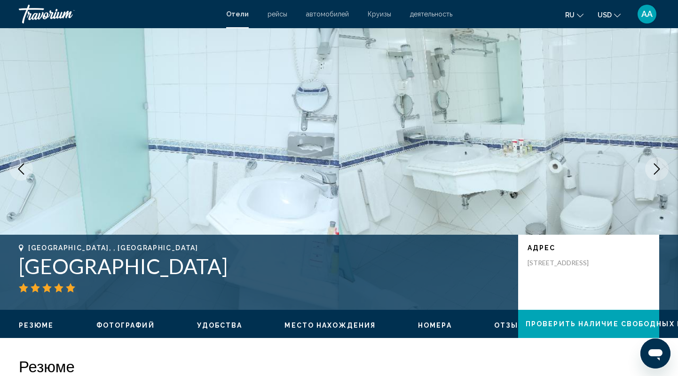
click at [649, 166] on button "Next image" at bounding box center [656, 168] width 23 height 23
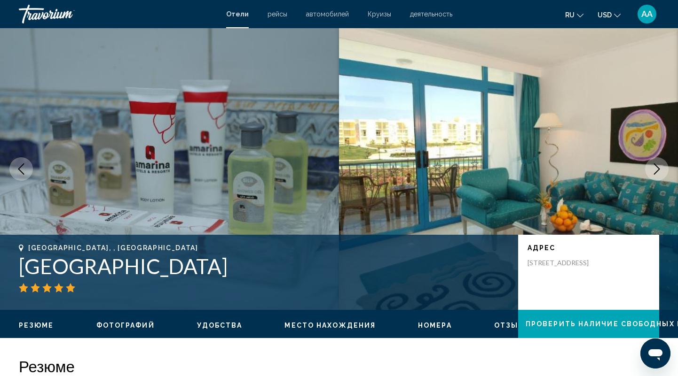
click at [649, 166] on button "Next image" at bounding box center [656, 168] width 23 height 23
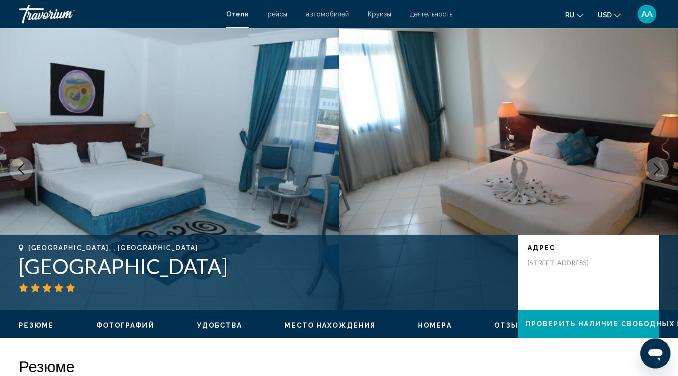
click at [649, 166] on button "Next image" at bounding box center [656, 168] width 23 height 23
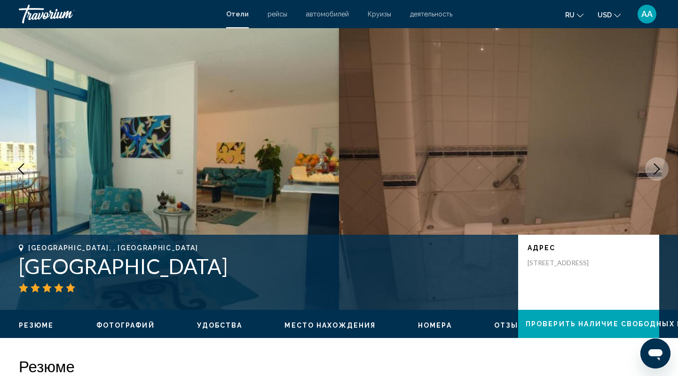
click at [649, 166] on button "Next image" at bounding box center [656, 168] width 23 height 23
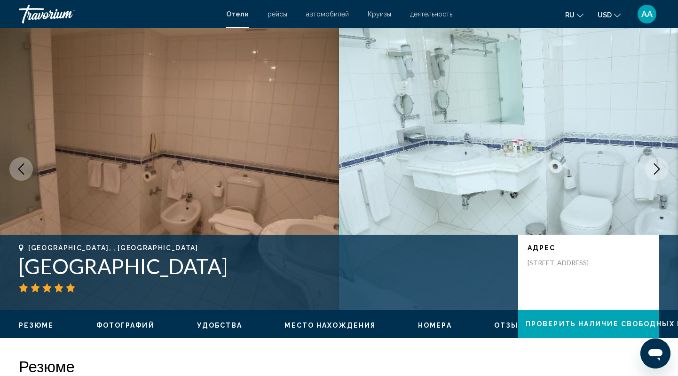
click at [649, 166] on button "Next image" at bounding box center [656, 168] width 23 height 23
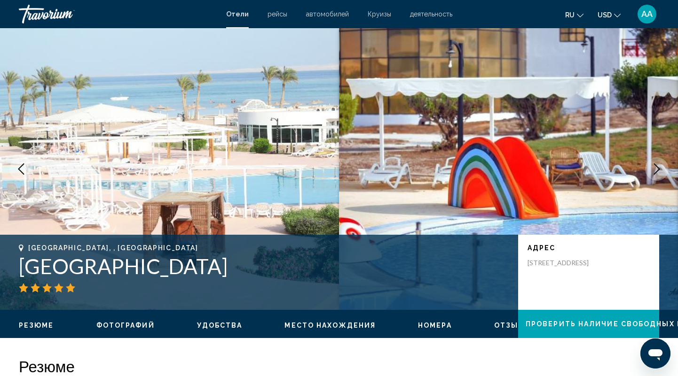
click at [649, 166] on button "Next image" at bounding box center [656, 168] width 23 height 23
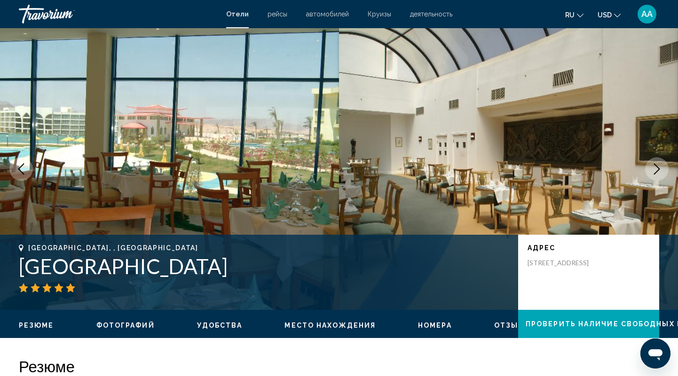
click at [649, 166] on button "Next image" at bounding box center [656, 168] width 23 height 23
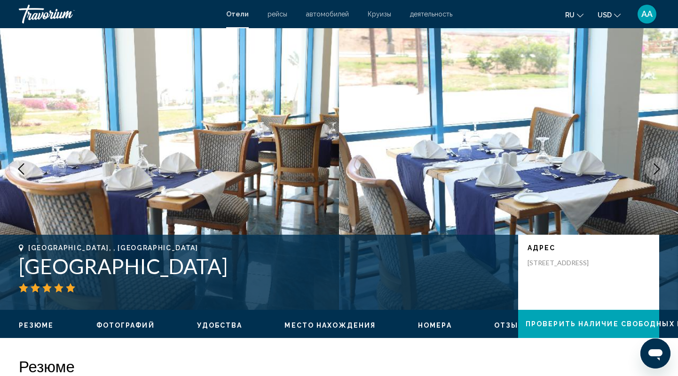
click at [649, 166] on button "Next image" at bounding box center [656, 168] width 23 height 23
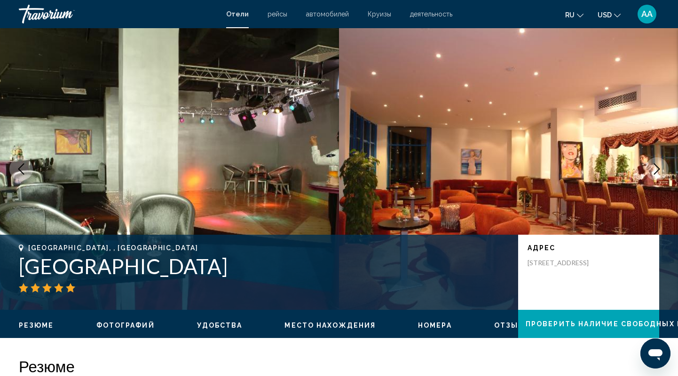
click at [649, 166] on button "Next image" at bounding box center [656, 168] width 23 height 23
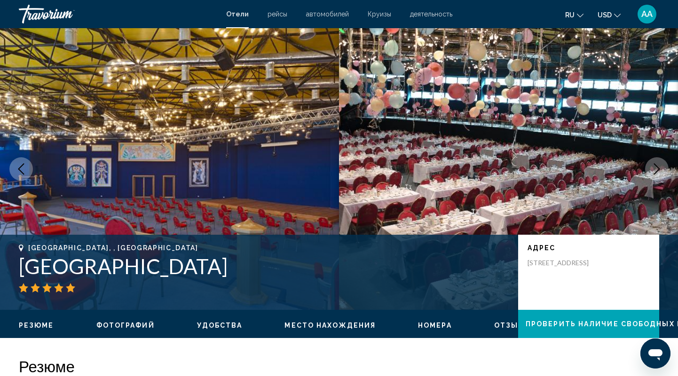
click at [649, 166] on button "Next image" at bounding box center [656, 168] width 23 height 23
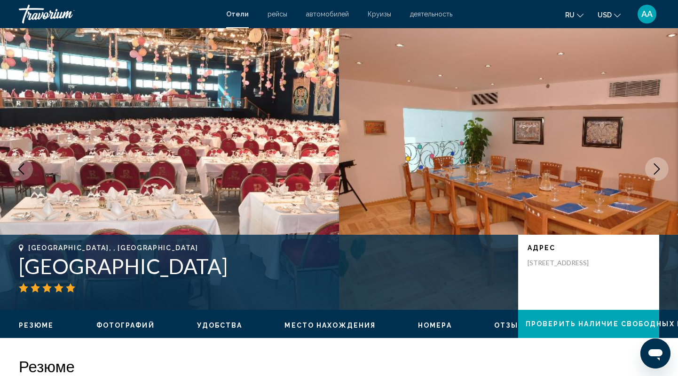
click at [649, 166] on button "Next image" at bounding box center [656, 168] width 23 height 23
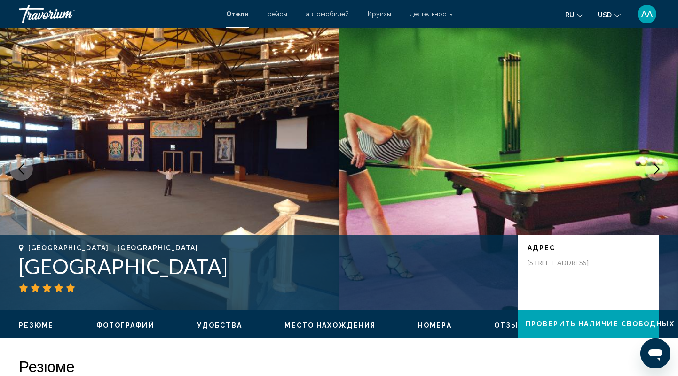
click at [649, 166] on button "Next image" at bounding box center [656, 168] width 23 height 23
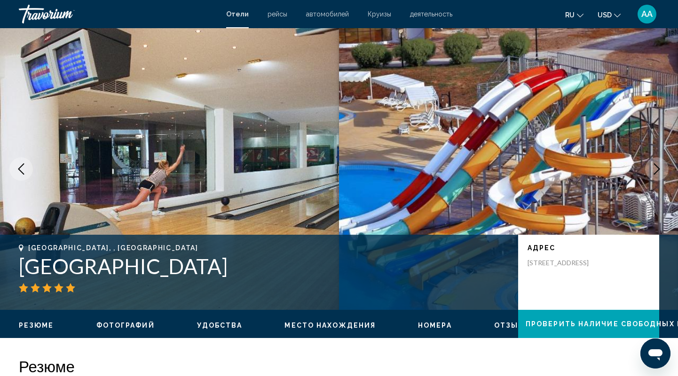
click at [649, 166] on button "Next image" at bounding box center [656, 168] width 23 height 23
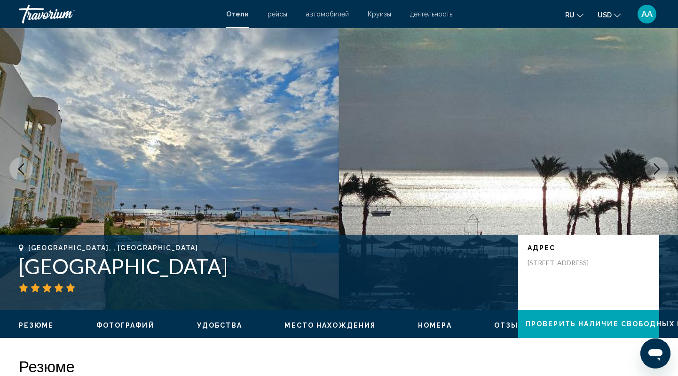
click at [649, 166] on button "Next image" at bounding box center [656, 168] width 23 height 23
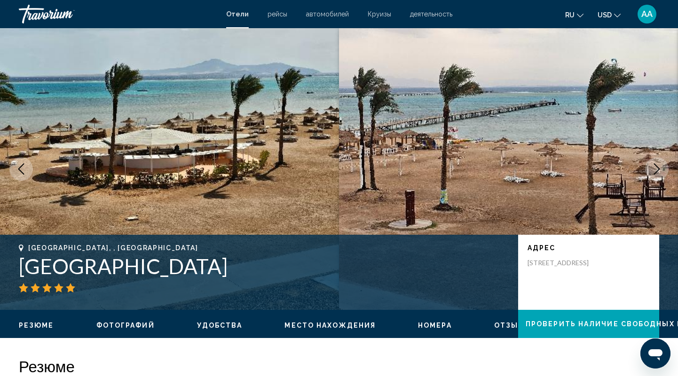
click at [649, 166] on button "Next image" at bounding box center [656, 168] width 23 height 23
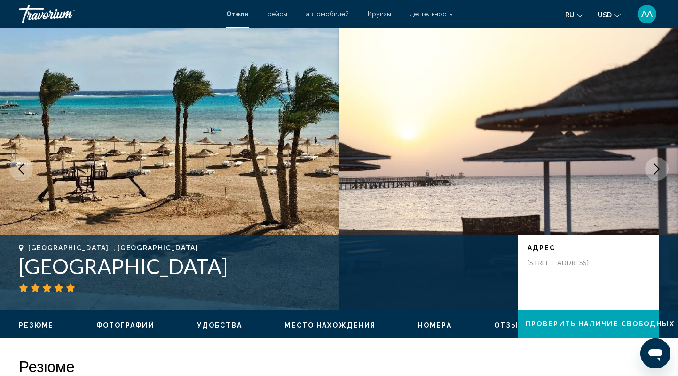
click at [649, 166] on button "Next image" at bounding box center [656, 168] width 23 height 23
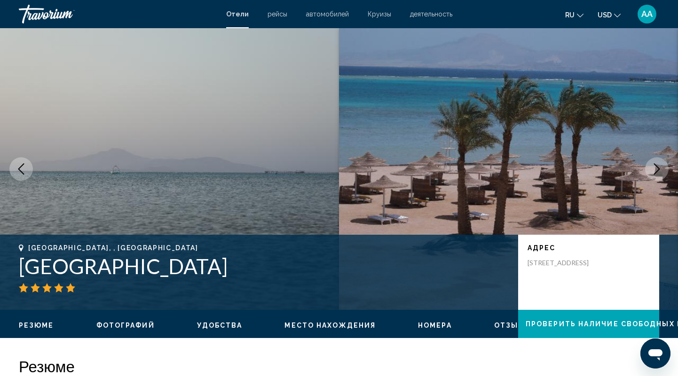
click at [649, 166] on button "Next image" at bounding box center [656, 168] width 23 height 23
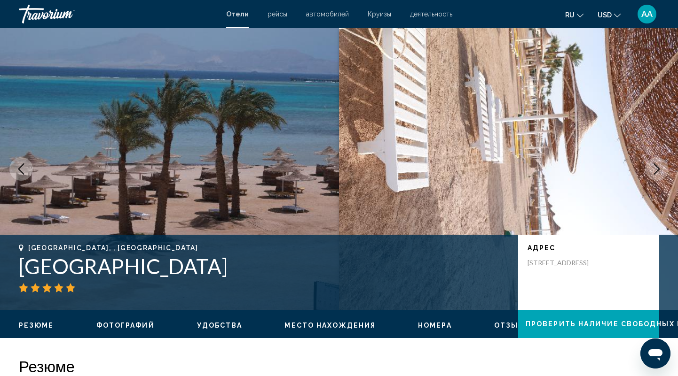
click at [649, 166] on button "Next image" at bounding box center [656, 168] width 23 height 23
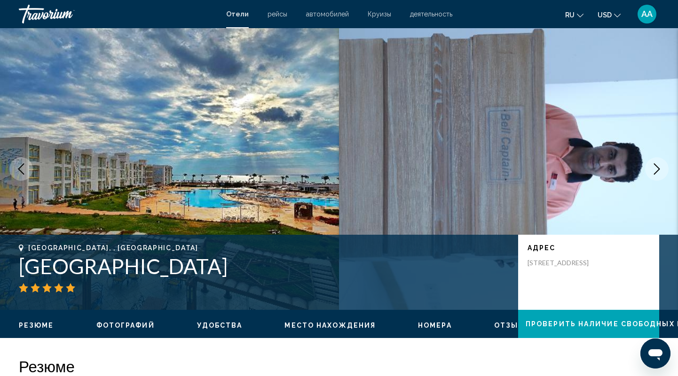
click at [649, 166] on button "Next image" at bounding box center [656, 168] width 23 height 23
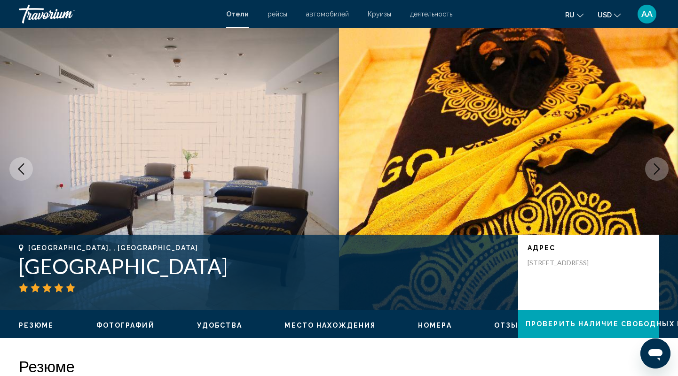
click at [649, 166] on button "Next image" at bounding box center [656, 168] width 23 height 23
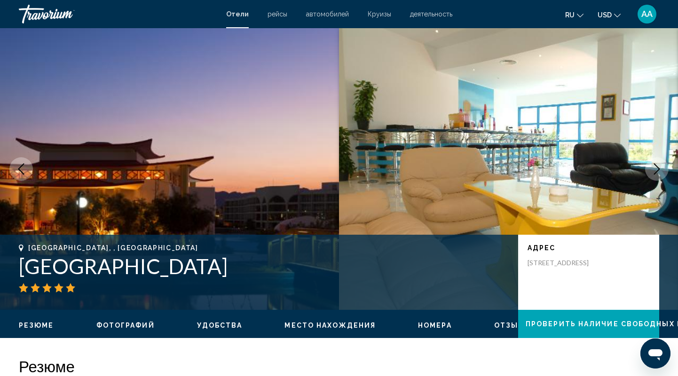
click at [649, 166] on button "Next image" at bounding box center [656, 168] width 23 height 23
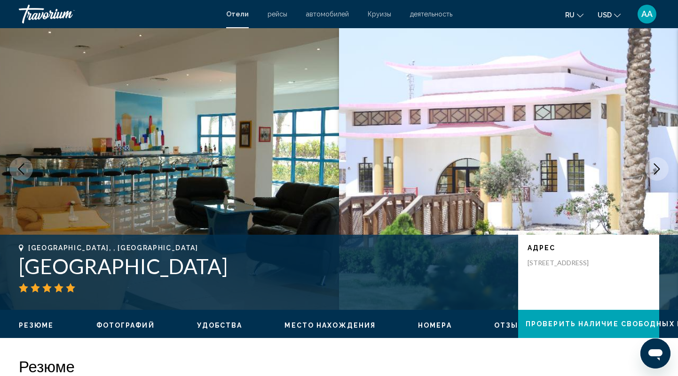
click at [649, 166] on button "Next image" at bounding box center [656, 168] width 23 height 23
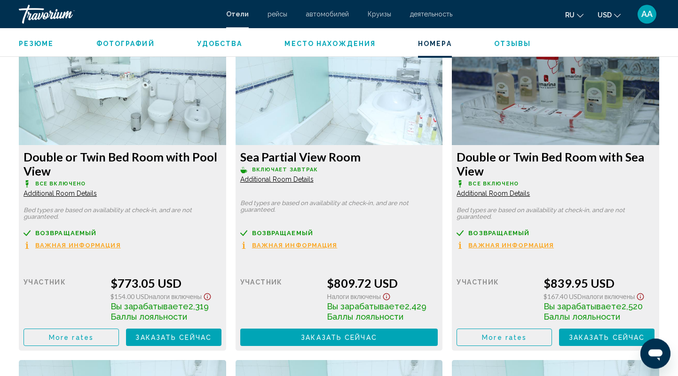
scroll to position [1320, 0]
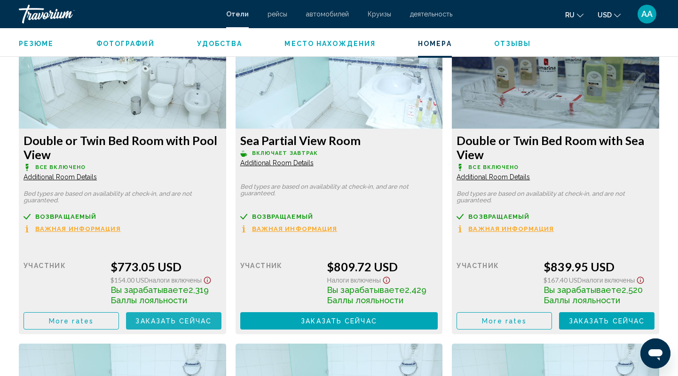
click at [185, 321] on span "Заказать сейчас" at bounding box center [173, 322] width 76 height 8
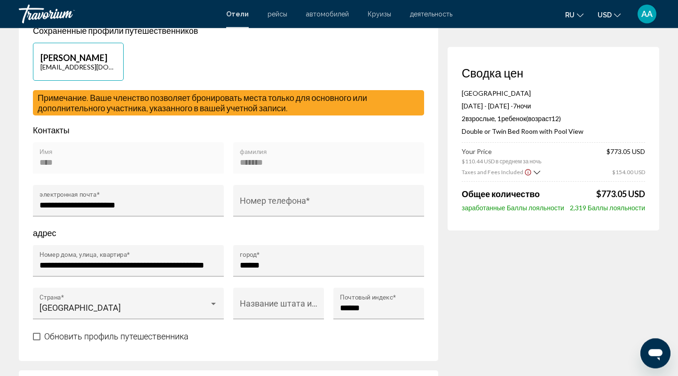
scroll to position [244, 0]
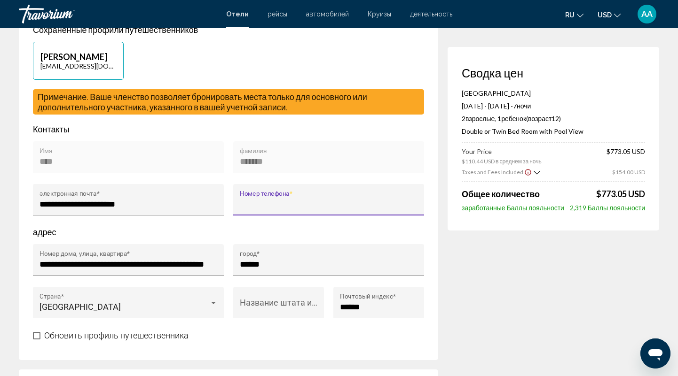
click at [253, 209] on input "Номер телефона *" at bounding box center [329, 204] width 178 height 9
type input "*"
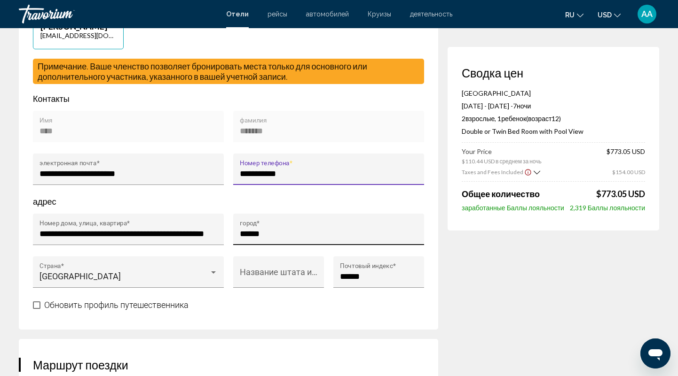
scroll to position [293, 0]
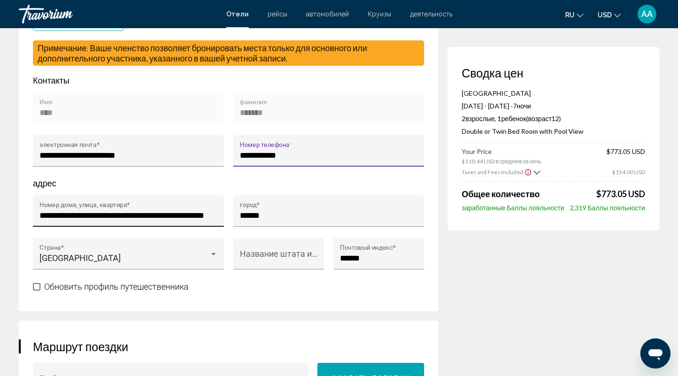
type input "**********"
click at [126, 220] on input "**********" at bounding box center [128, 215] width 178 height 9
click at [173, 220] on input "**********" at bounding box center [128, 215] width 178 height 9
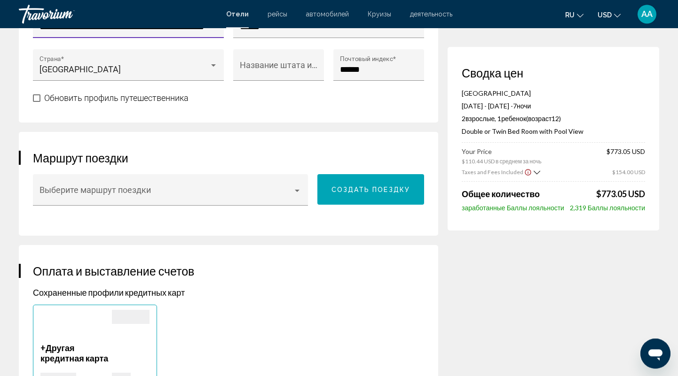
scroll to position [489, 0]
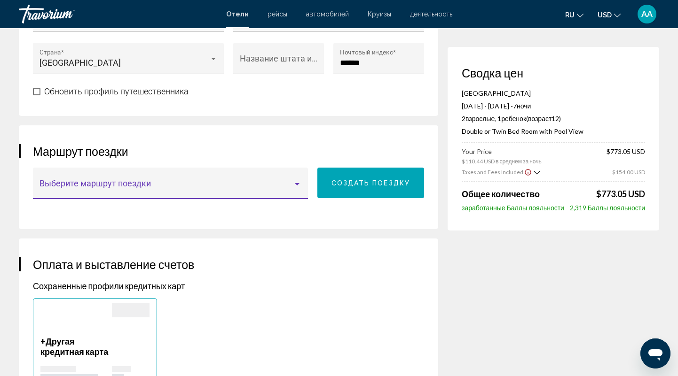
click at [295, 188] on div "Main content" at bounding box center [297, 184] width 8 height 8
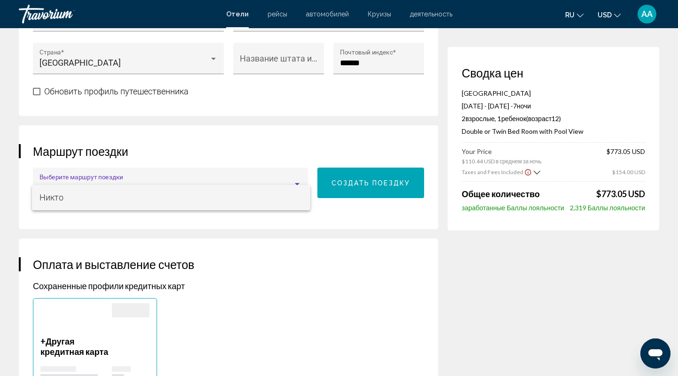
click at [246, 227] on div at bounding box center [339, 188] width 678 height 376
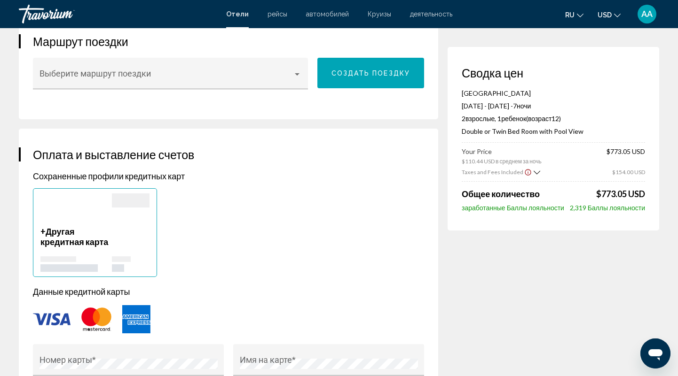
scroll to position [635, 0]
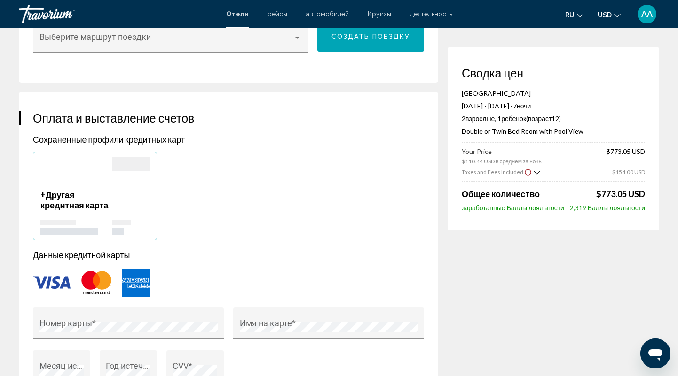
click at [52, 289] on img "Main content" at bounding box center [52, 283] width 38 height 12
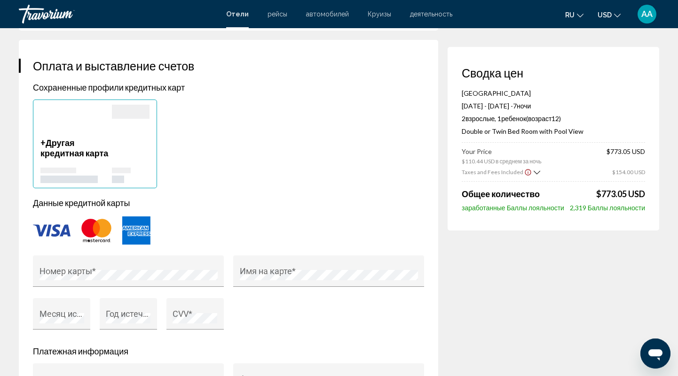
scroll to position [782, 0]
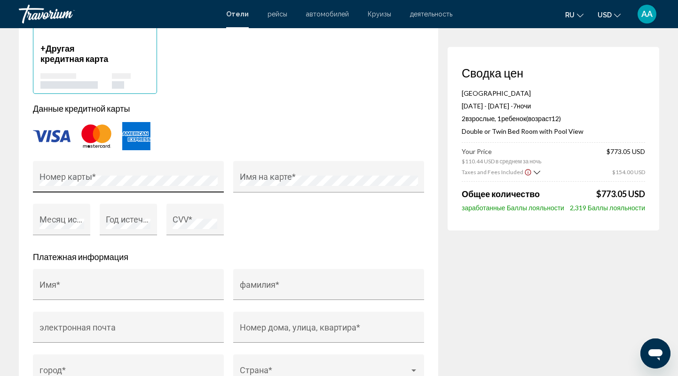
click at [50, 185] on div "Номер карты *" at bounding box center [128, 179] width 178 height 25
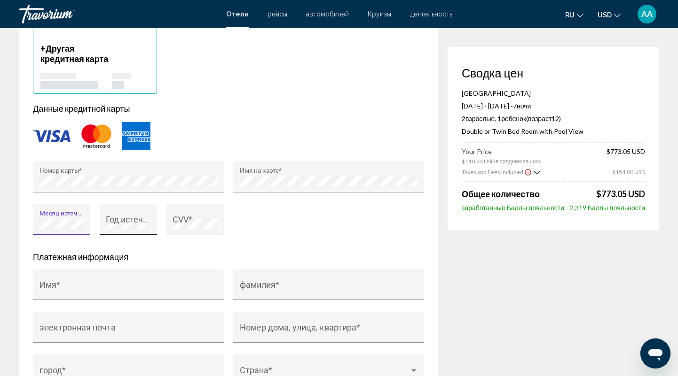
click at [118, 221] on div "Год истечения *" at bounding box center [128, 223] width 45 height 25
click at [172, 228] on div "CVV *" at bounding box center [194, 219] width 57 height 31
click at [78, 294] on input "Имя *" at bounding box center [128, 289] width 178 height 9
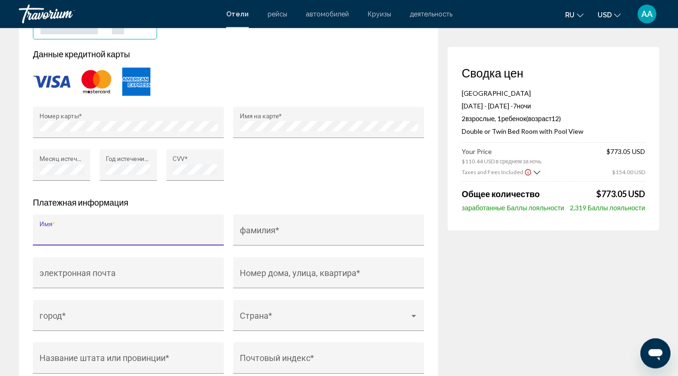
scroll to position [831, 0]
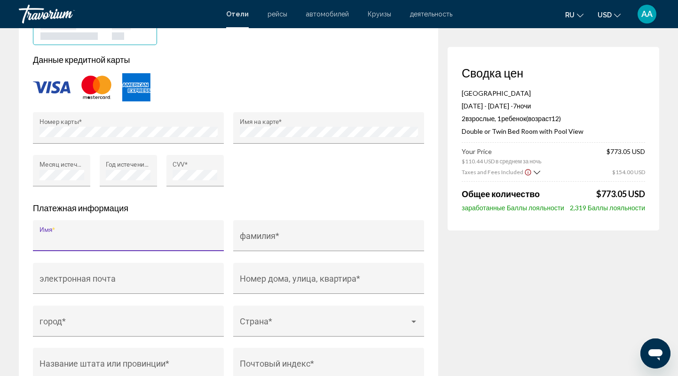
type input "*"
type input "****"
click at [254, 245] on input "фамилия *" at bounding box center [329, 240] width 178 height 9
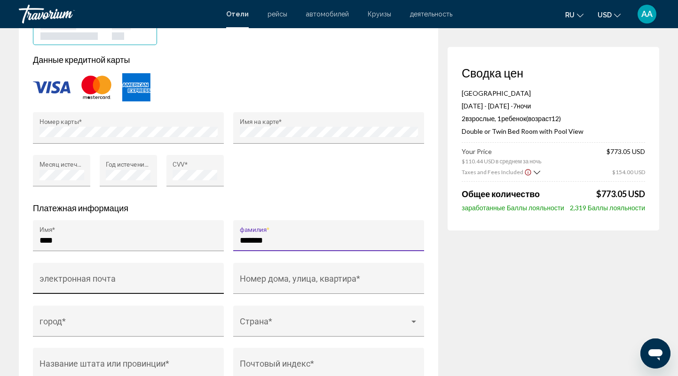
type input "*******"
click at [95, 288] on input "электронная почта" at bounding box center [128, 283] width 178 height 9
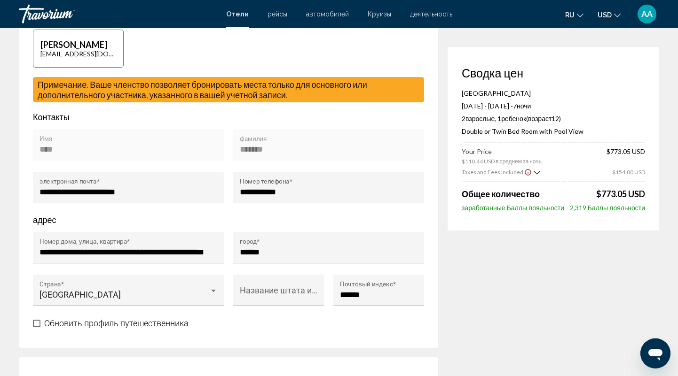
scroll to position [244, 0]
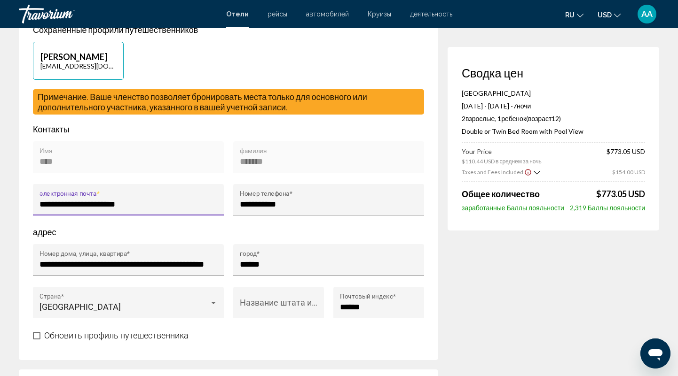
drag, startPoint x: 152, startPoint y: 214, endPoint x: 39, endPoint y: 226, distance: 113.9
click at [39, 209] on input "**********" at bounding box center [128, 204] width 178 height 9
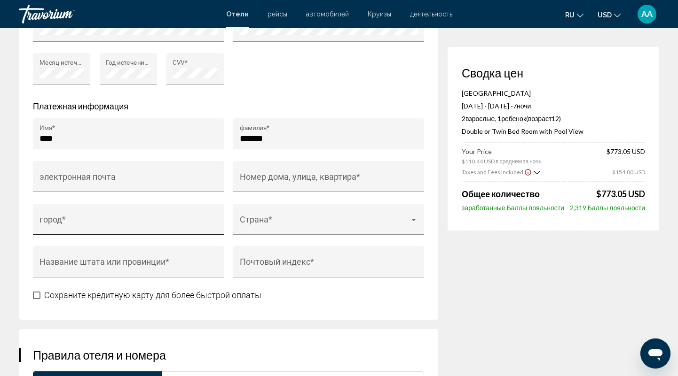
scroll to position [929, 0]
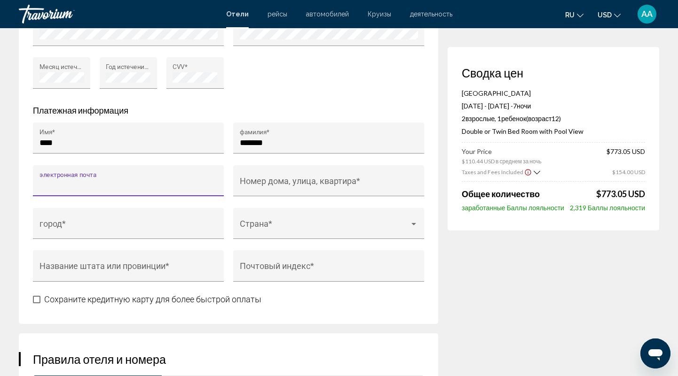
paste input "**********"
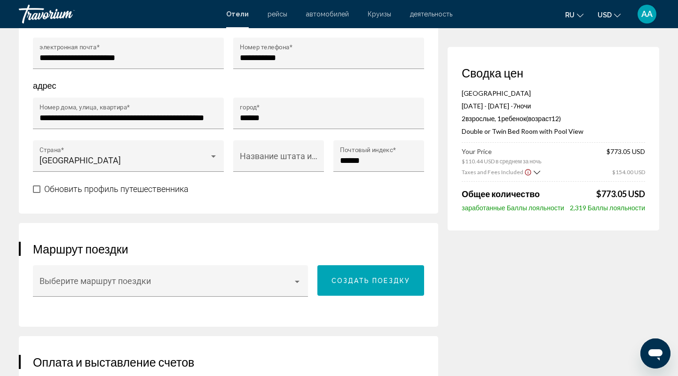
scroll to position [244, 0]
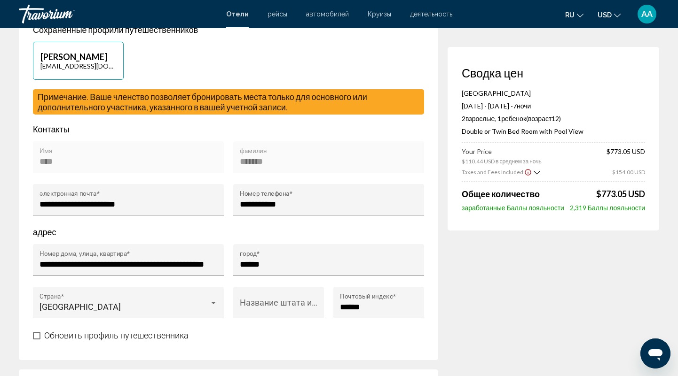
type input "**********"
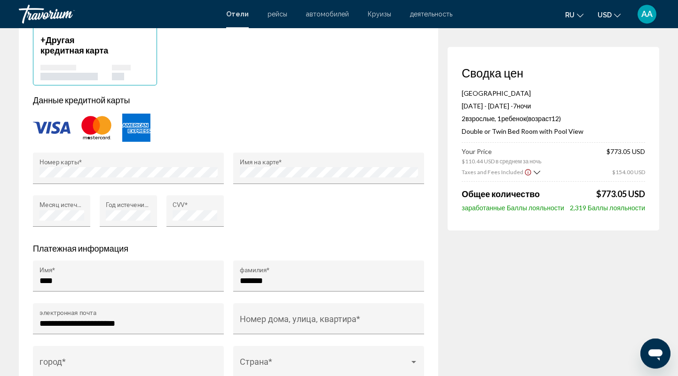
scroll to position [880, 0]
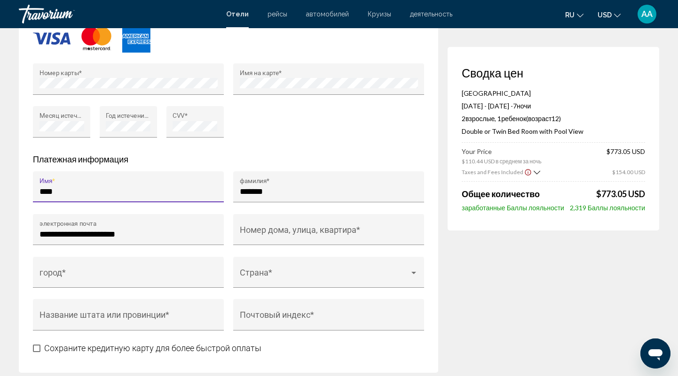
drag, startPoint x: 63, startPoint y: 203, endPoint x: 31, endPoint y: 203, distance: 32.9
click at [39, 196] on input "****" at bounding box center [128, 191] width 178 height 9
paste input "Main content"
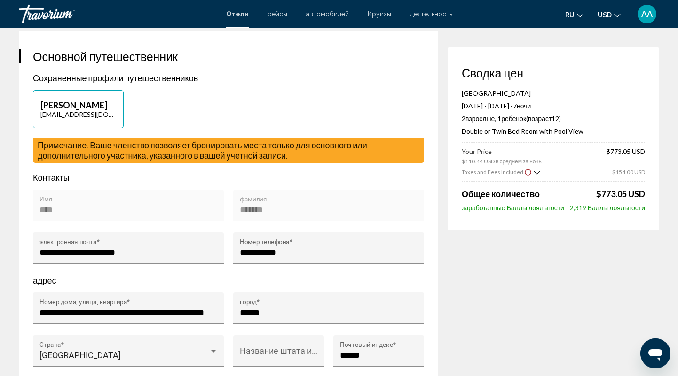
scroll to position [196, 0]
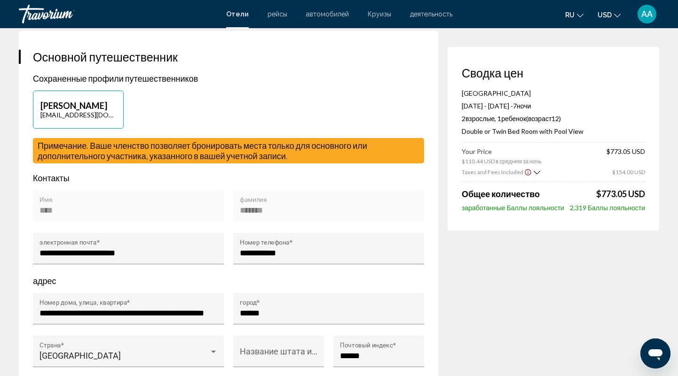
type input "****"
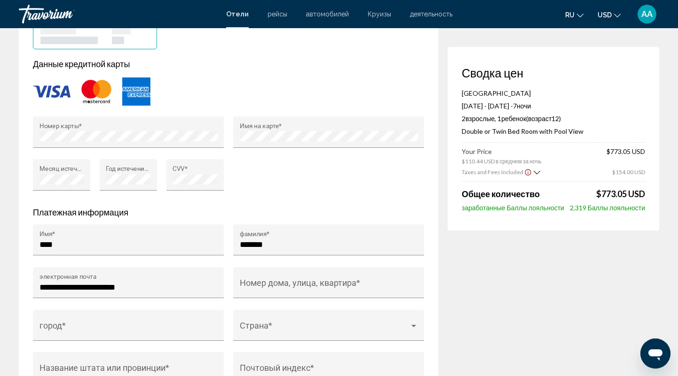
scroll to position [978, 0]
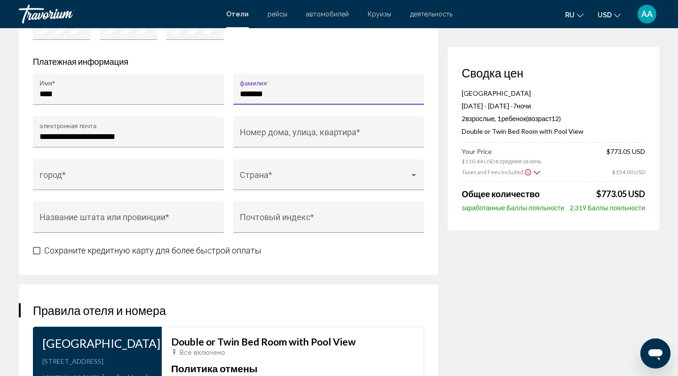
drag, startPoint x: 287, startPoint y: 103, endPoint x: 235, endPoint y: 102, distance: 51.7
click at [240, 99] on input "*******" at bounding box center [329, 93] width 178 height 9
paste input "Main content"
type input "*******"
click at [67, 179] on div "город *" at bounding box center [128, 177] width 178 height 25
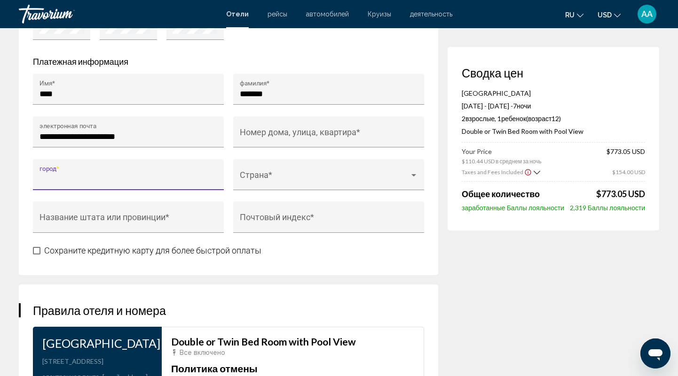
type input "*"
type input "******"
click at [255, 184] on span "Main content" at bounding box center [325, 179] width 170 height 9
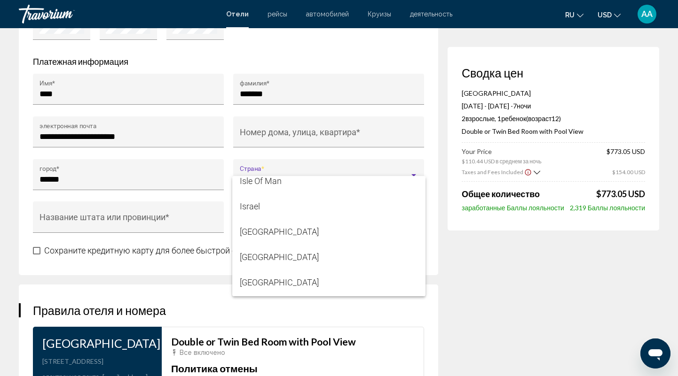
scroll to position [2854, 0]
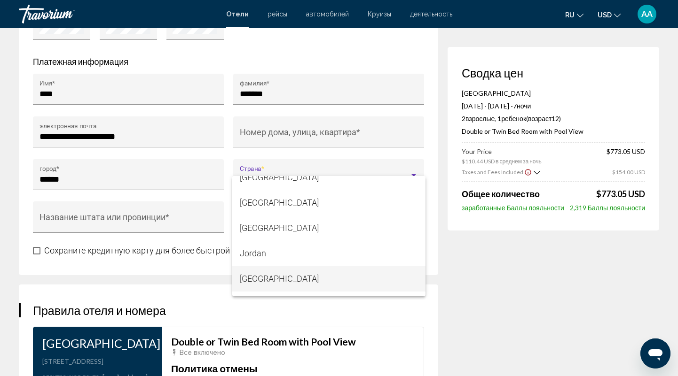
click at [283, 277] on span "[GEOGRAPHIC_DATA]" at bounding box center [329, 278] width 178 height 25
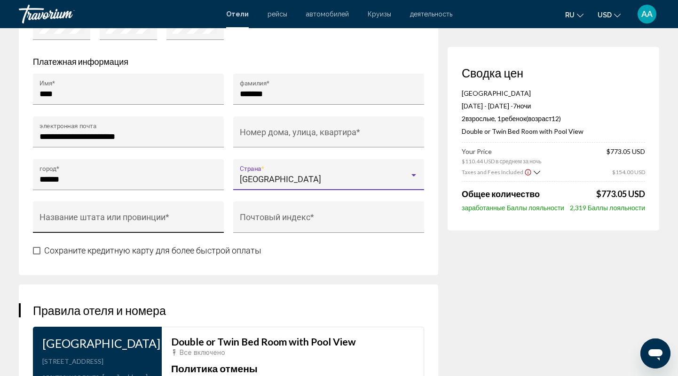
click at [136, 227] on input "Название штата или провинции *" at bounding box center [128, 221] width 178 height 9
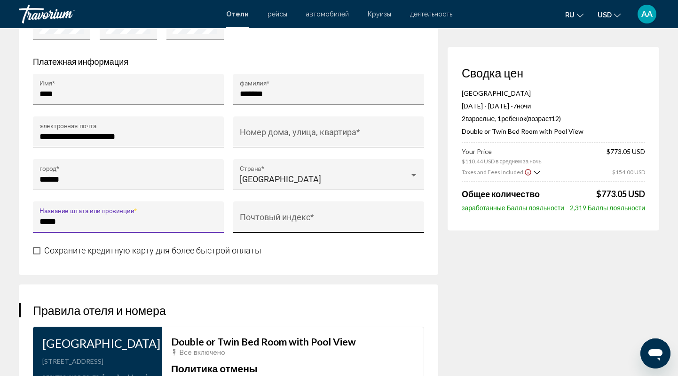
type input "*****"
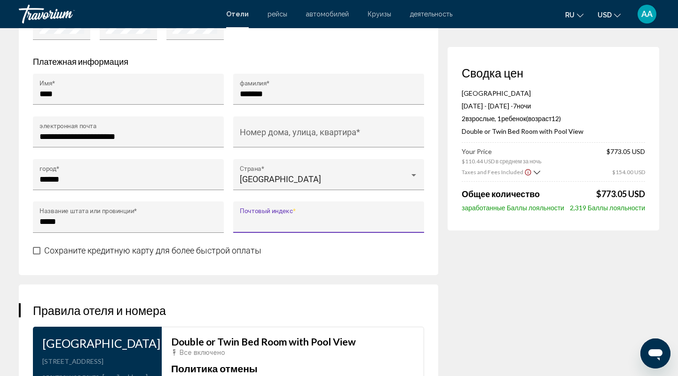
click at [251, 227] on input "Почтовый индекс *" at bounding box center [329, 221] width 178 height 9
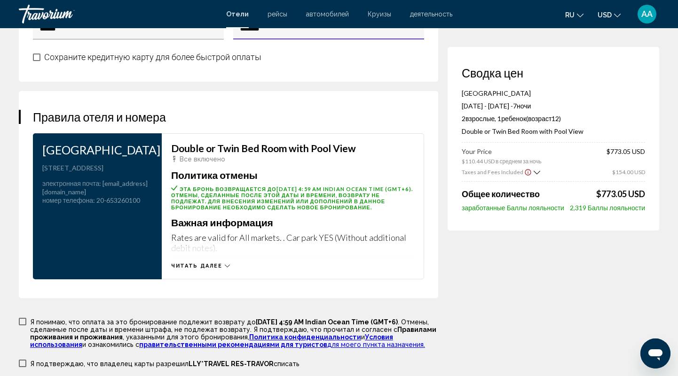
scroll to position [1320, 0]
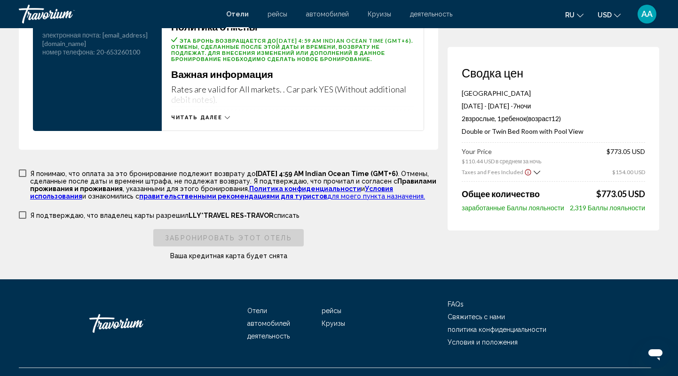
type input "******"
click at [23, 177] on span "Main content" at bounding box center [23, 174] width 8 height 8
click at [25, 177] on span "Main content" at bounding box center [23, 174] width 8 height 8
click at [25, 219] on span "Main content" at bounding box center [23, 215] width 8 height 8
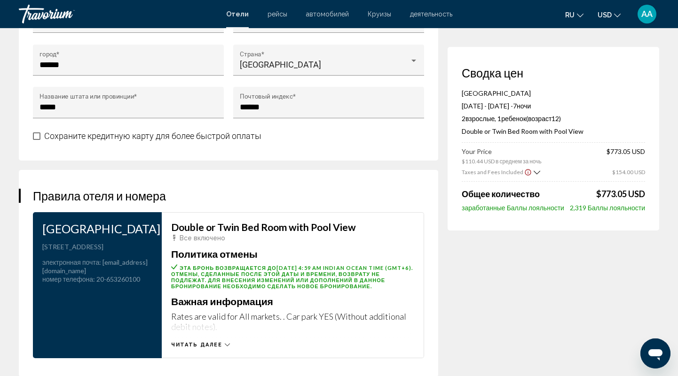
scroll to position [1075, 0]
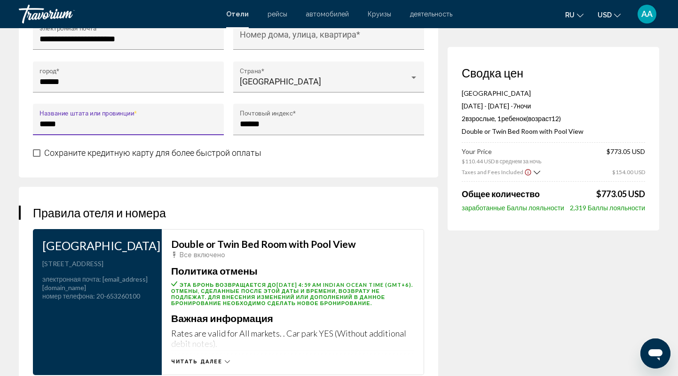
click at [52, 129] on input "*****" at bounding box center [128, 123] width 178 height 9
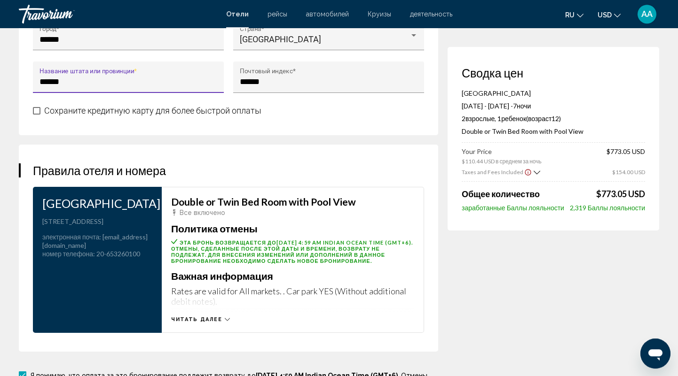
scroll to position [1173, 0]
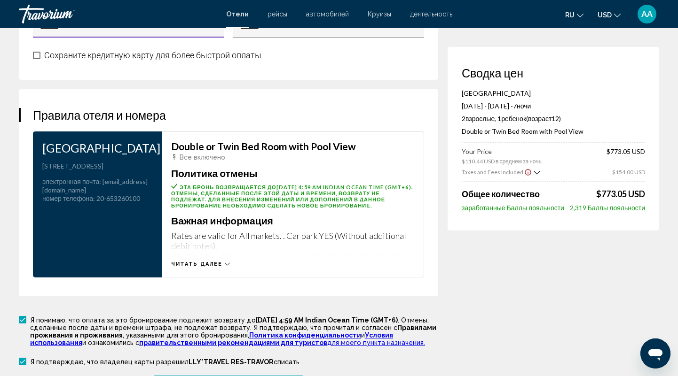
type input "******"
click at [218, 267] on span "Читать далее" at bounding box center [196, 264] width 51 height 6
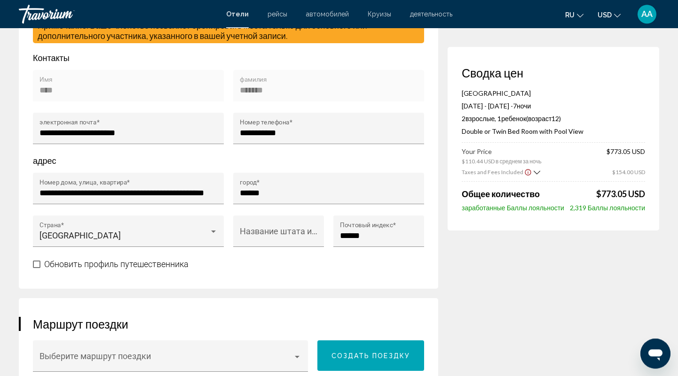
scroll to position [293, 0]
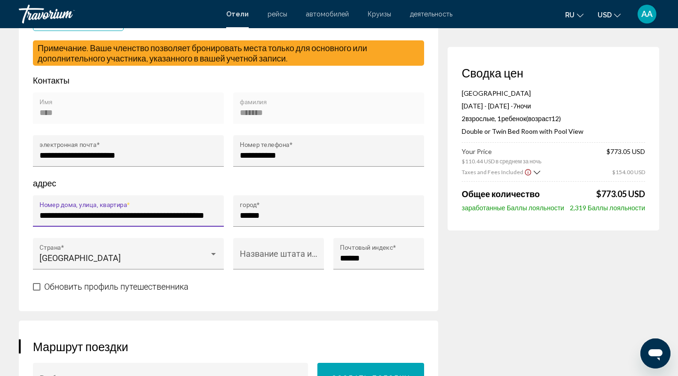
click at [100, 220] on input "**********" at bounding box center [128, 215] width 178 height 9
drag, startPoint x: 135, startPoint y: 222, endPoint x: -19, endPoint y: 228, distance: 153.8
click at [39, 221] on input "**********" at bounding box center [128, 216] width 178 height 10
click at [175, 221] on input "**********" at bounding box center [128, 216] width 178 height 10
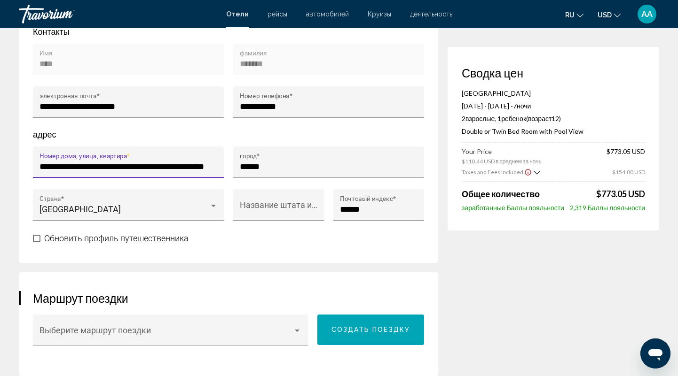
scroll to position [0, 46]
drag, startPoint x: 40, startPoint y: 175, endPoint x: 244, endPoint y: 182, distance: 204.1
click at [218, 172] on input "**********" at bounding box center [128, 167] width 178 height 10
click at [180, 172] on input "**********" at bounding box center [128, 167] width 178 height 10
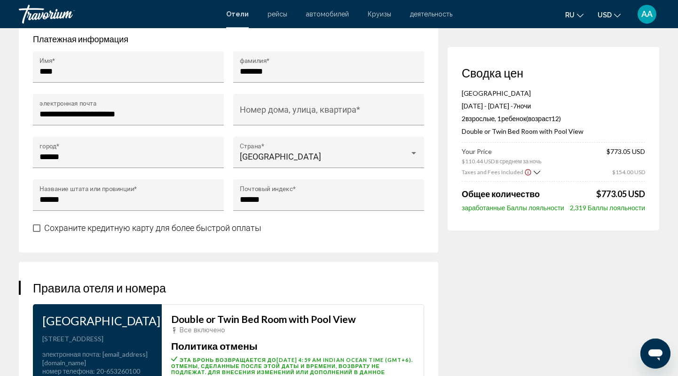
scroll to position [1075, 0]
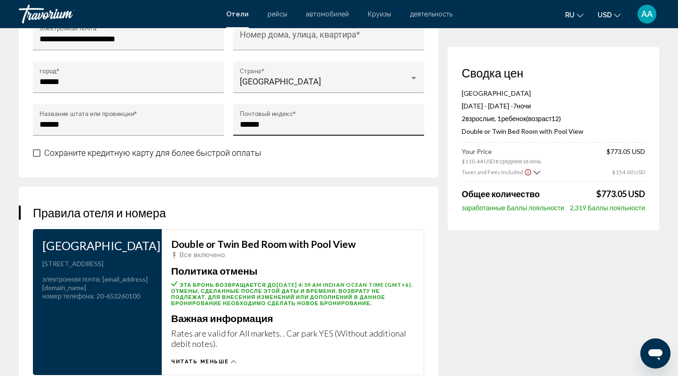
click at [266, 129] on input "******" at bounding box center [329, 124] width 178 height 9
type input "*"
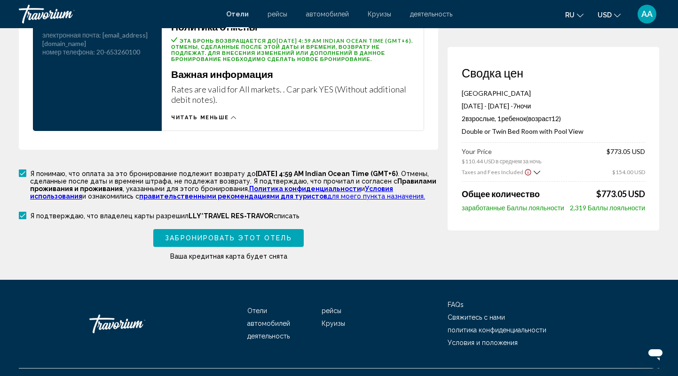
scroll to position [1271, 0]
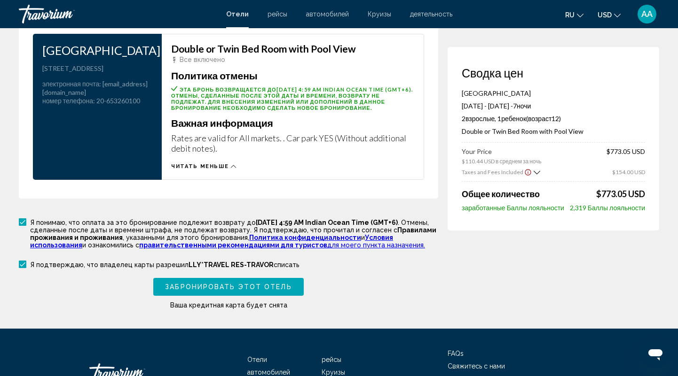
type input "******"
click at [213, 291] on span "Забронировать этот отель" at bounding box center [228, 288] width 126 height 8
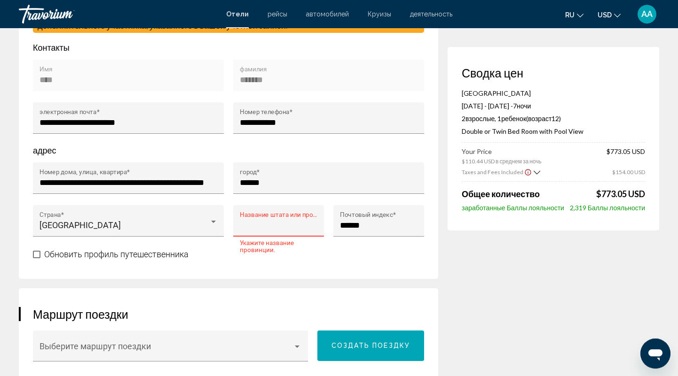
scroll to position [324, 0]
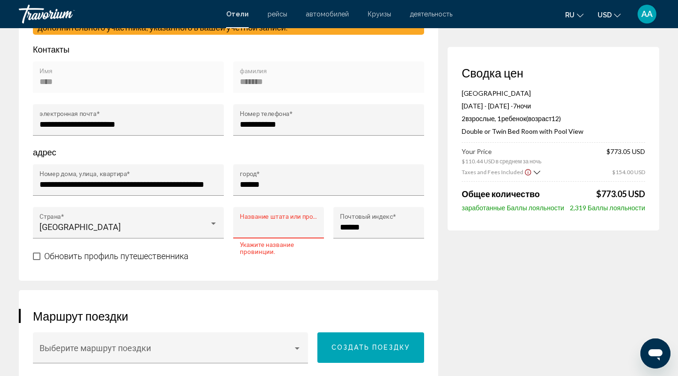
click at [266, 232] on input "Название штата или провинции *" at bounding box center [279, 227] width 78 height 9
type input "******"
click at [306, 262] on div "Обновить профиль путешественника" at bounding box center [228, 256] width 391 height 12
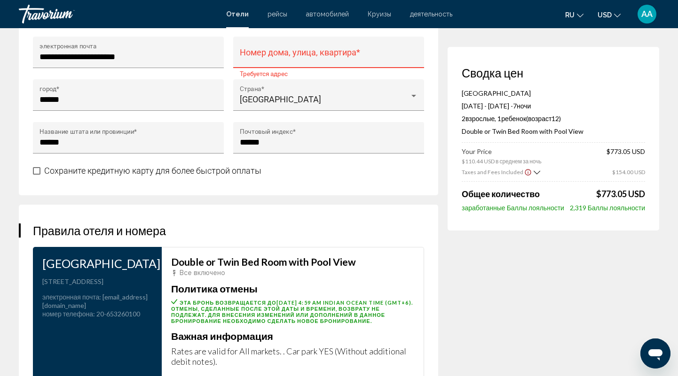
scroll to position [960, 0]
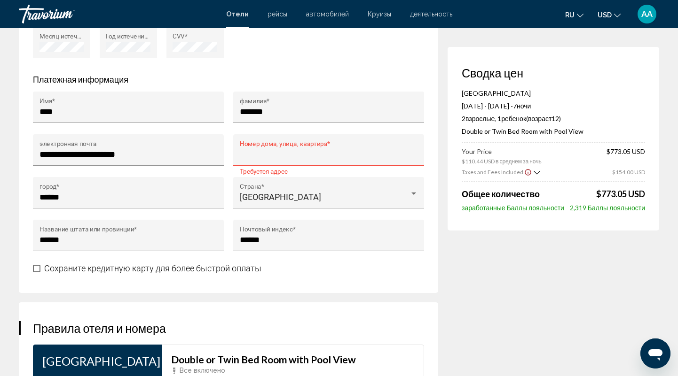
click at [288, 159] on input "Номер дома, улица, квартира *" at bounding box center [329, 154] width 178 height 9
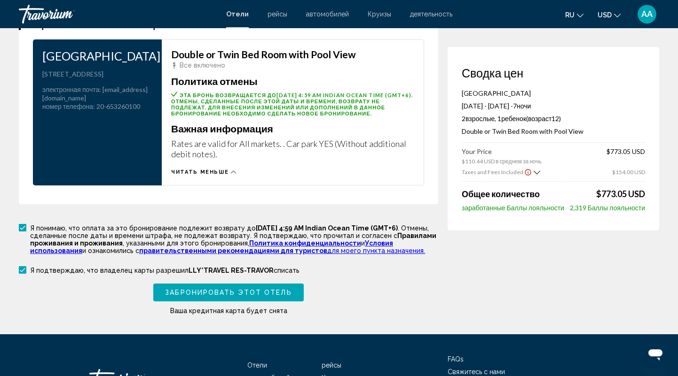
scroll to position [1348, 0]
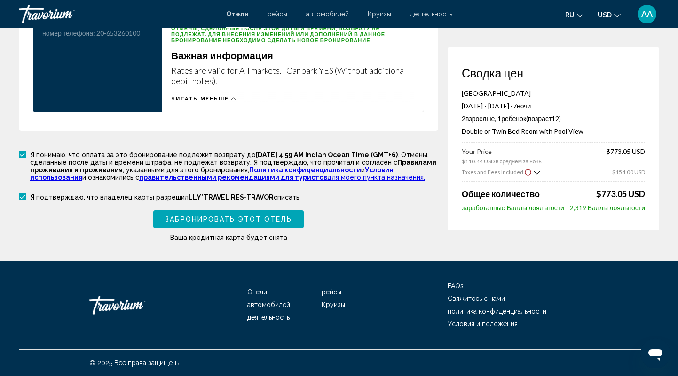
type input "**********"
click at [232, 225] on button "Забронировать этот отель" at bounding box center [228, 219] width 150 height 17
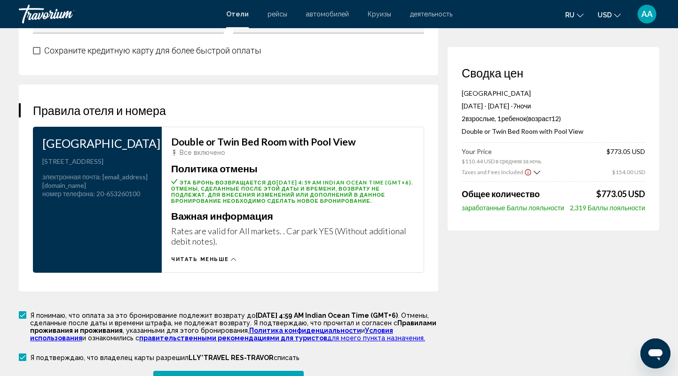
scroll to position [1392, 0]
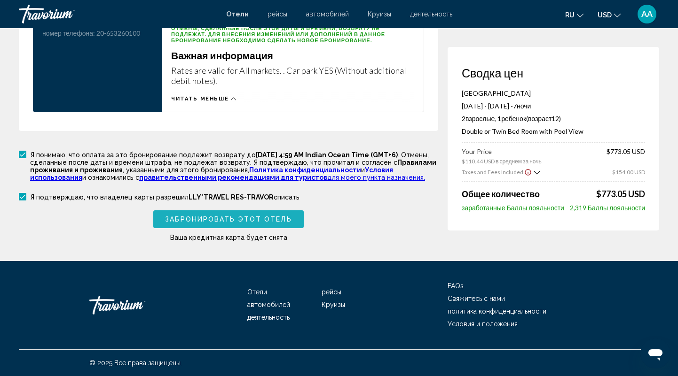
click at [165, 220] on button "Забронировать этот отель" at bounding box center [228, 219] width 150 height 17
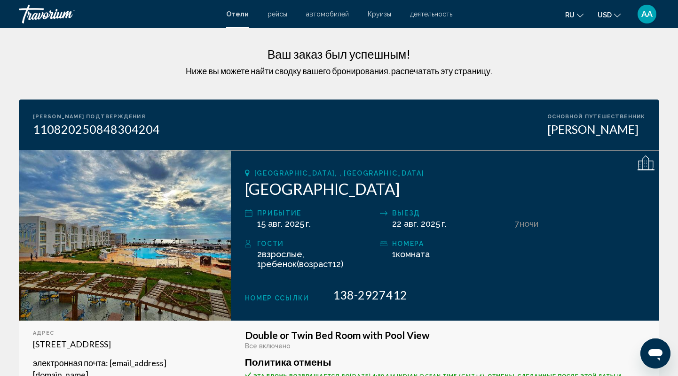
drag, startPoint x: 246, startPoint y: 241, endPoint x: 303, endPoint y: 269, distance: 63.5
click at [303, 269] on div "Гости 2 Взрослый Взрослые , 1 Ребенок Дети ( Возраст 12) номера 1 Комната номера" at bounding box center [445, 258] width 400 height 40
click at [299, 265] on span "Возраст" at bounding box center [315, 264] width 33 height 10
drag, startPoint x: 333, startPoint y: 298, endPoint x: 420, endPoint y: 301, distance: 87.0
click at [420, 301] on div "Номер ссылки 138-2927412" at bounding box center [445, 295] width 400 height 14
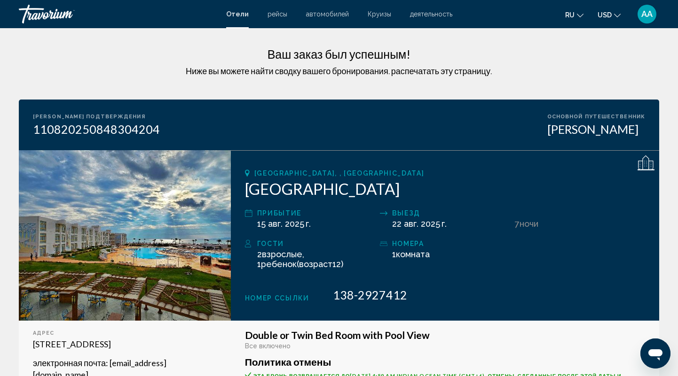
click at [417, 299] on div "Номер ссылки 138-2927412" at bounding box center [445, 295] width 400 height 14
